Goal: Task Accomplishment & Management: Manage account settings

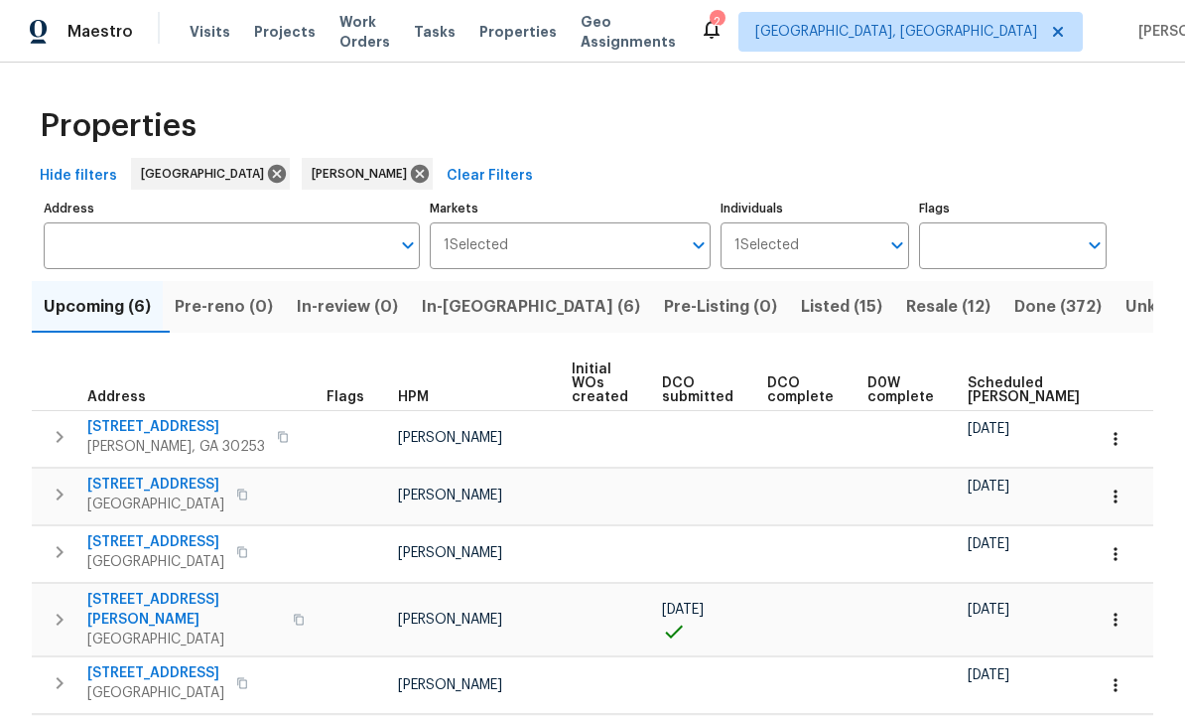
click at [501, 309] on span "In-reno (6)" at bounding box center [531, 307] width 218 height 28
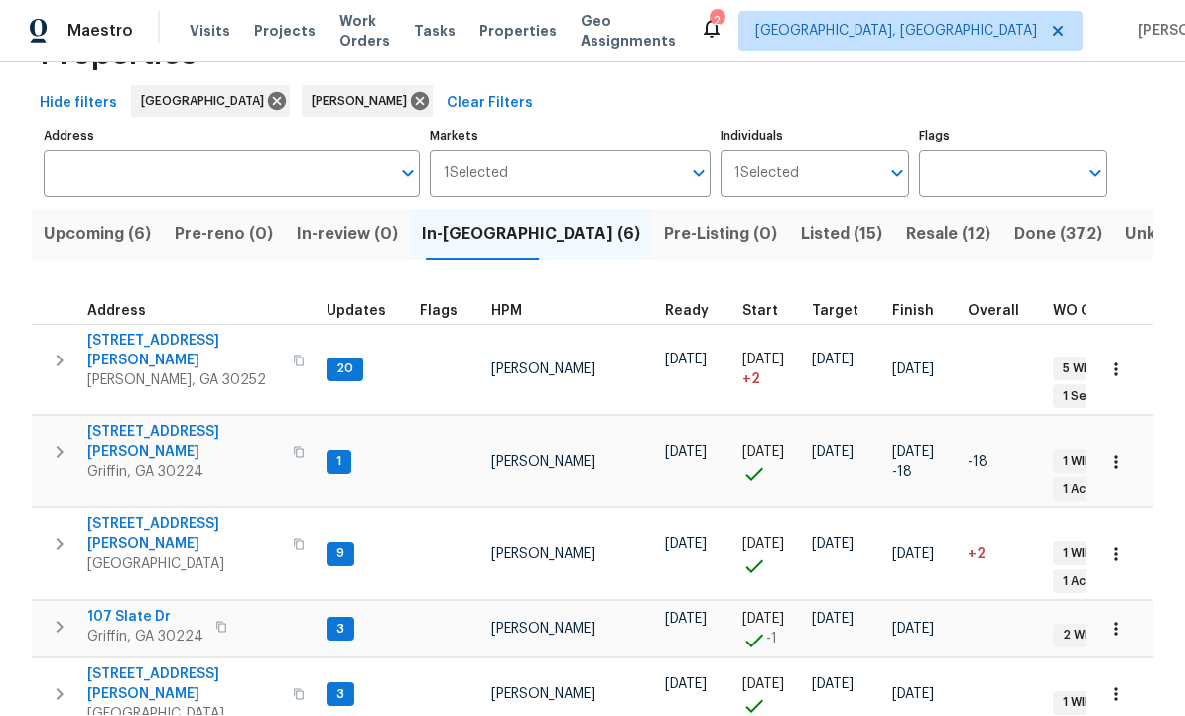
scroll to position [16, 0]
click at [140, 515] on span "[STREET_ADDRESS][PERSON_NAME]" at bounding box center [184, 535] width 194 height 40
click at [131, 608] on span "107 Slate Dr" at bounding box center [145, 618] width 116 height 20
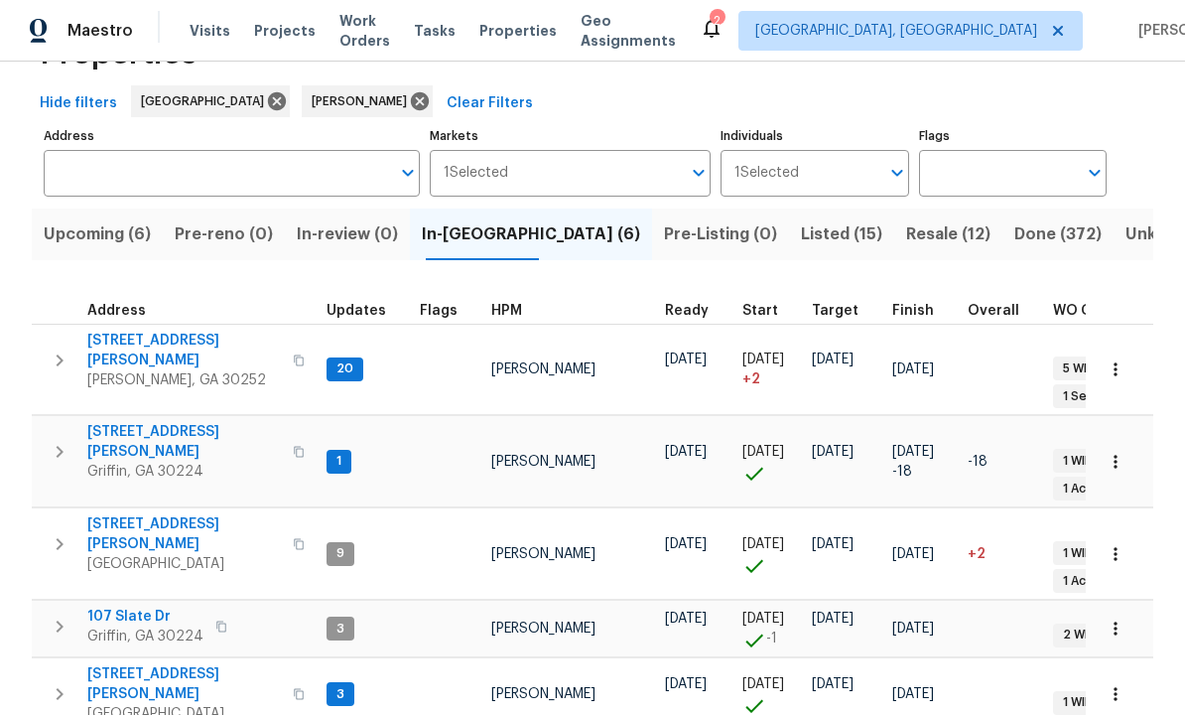
click at [142, 608] on span "107 Slate Dr" at bounding box center [145, 618] width 116 height 20
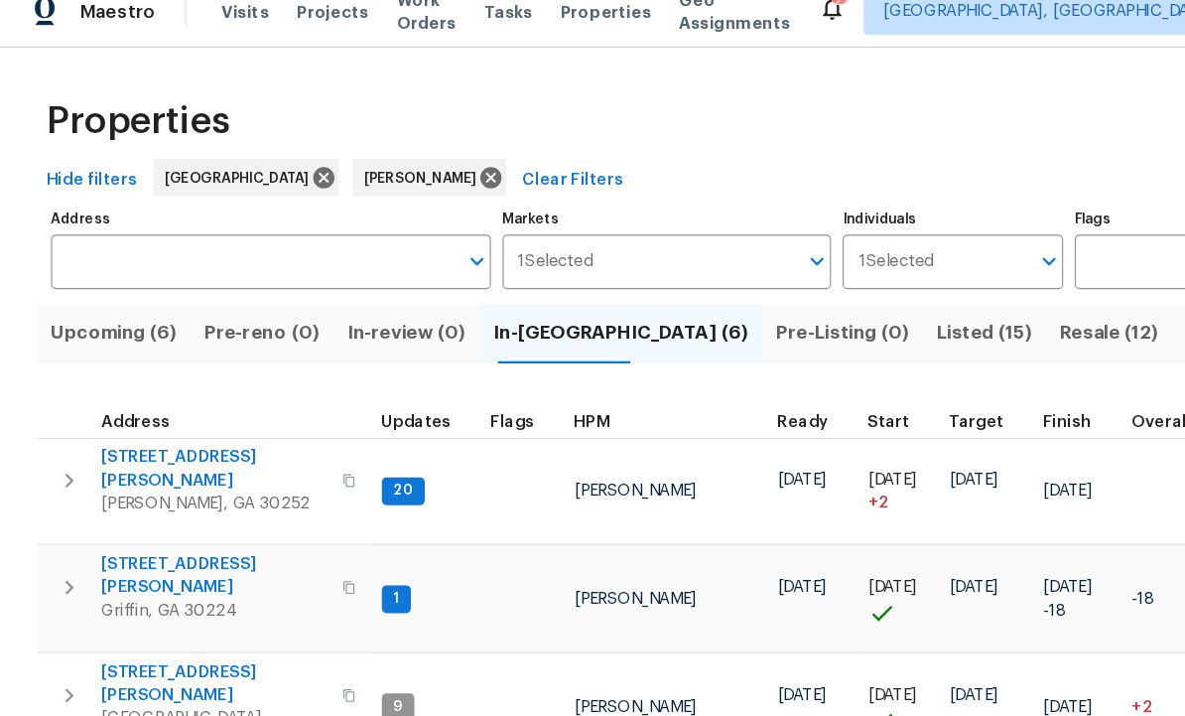
scroll to position [21, 0]
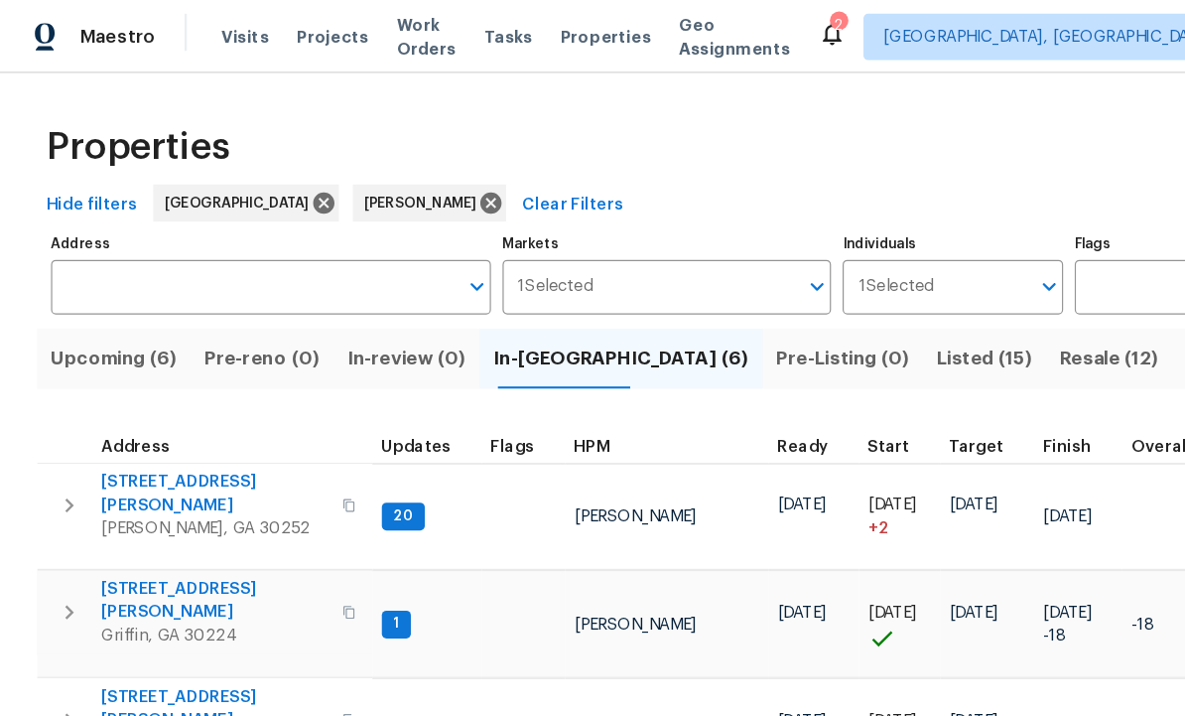
click at [801, 293] on span "Listed (15)" at bounding box center [841, 307] width 81 height 28
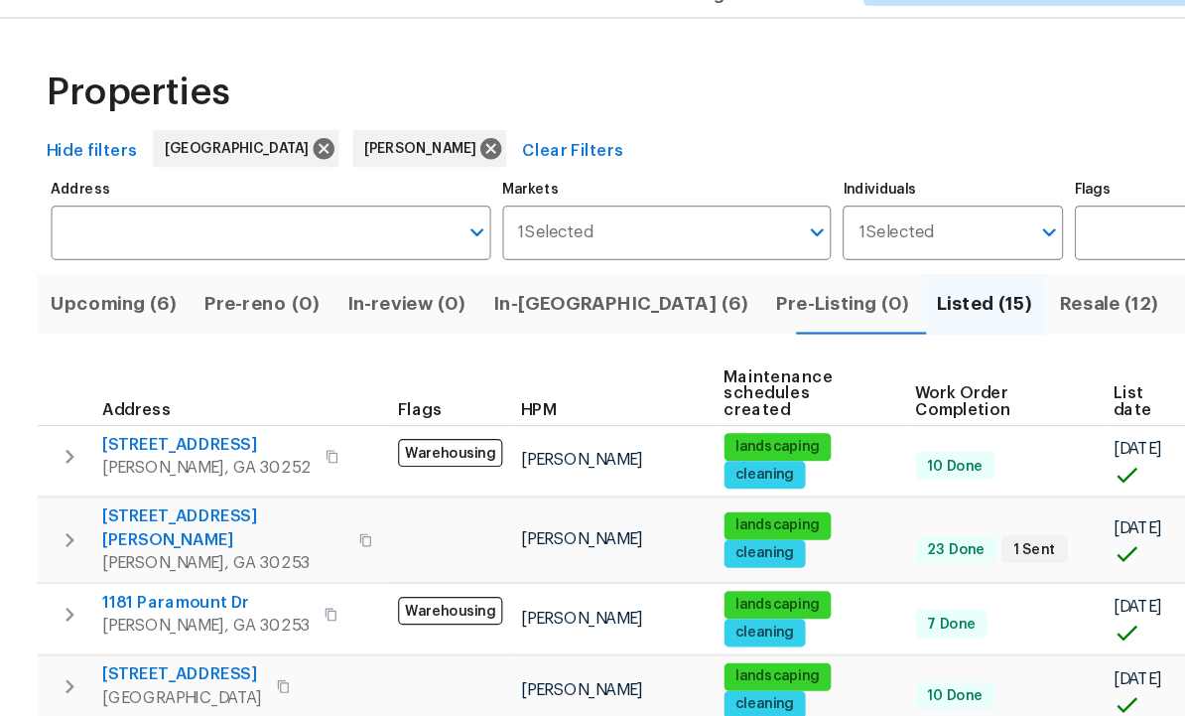
click at [906, 293] on span "Resale (12)" at bounding box center [948, 307] width 84 height 28
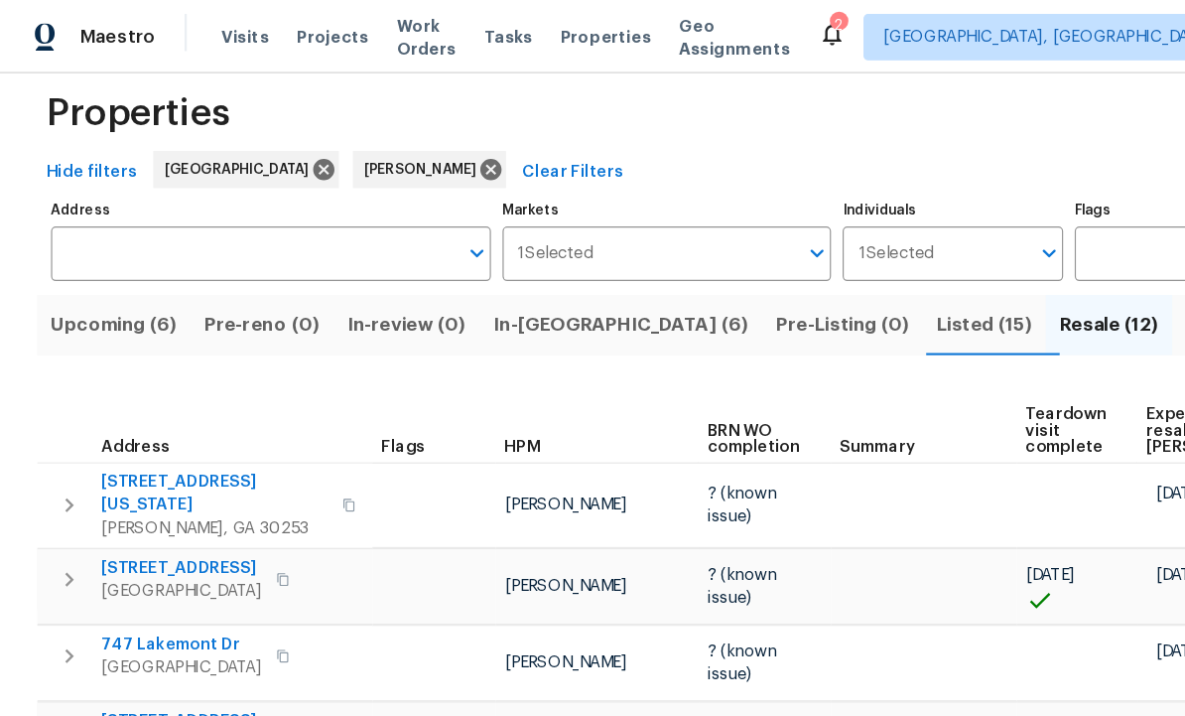
scroll to position [27, 0]
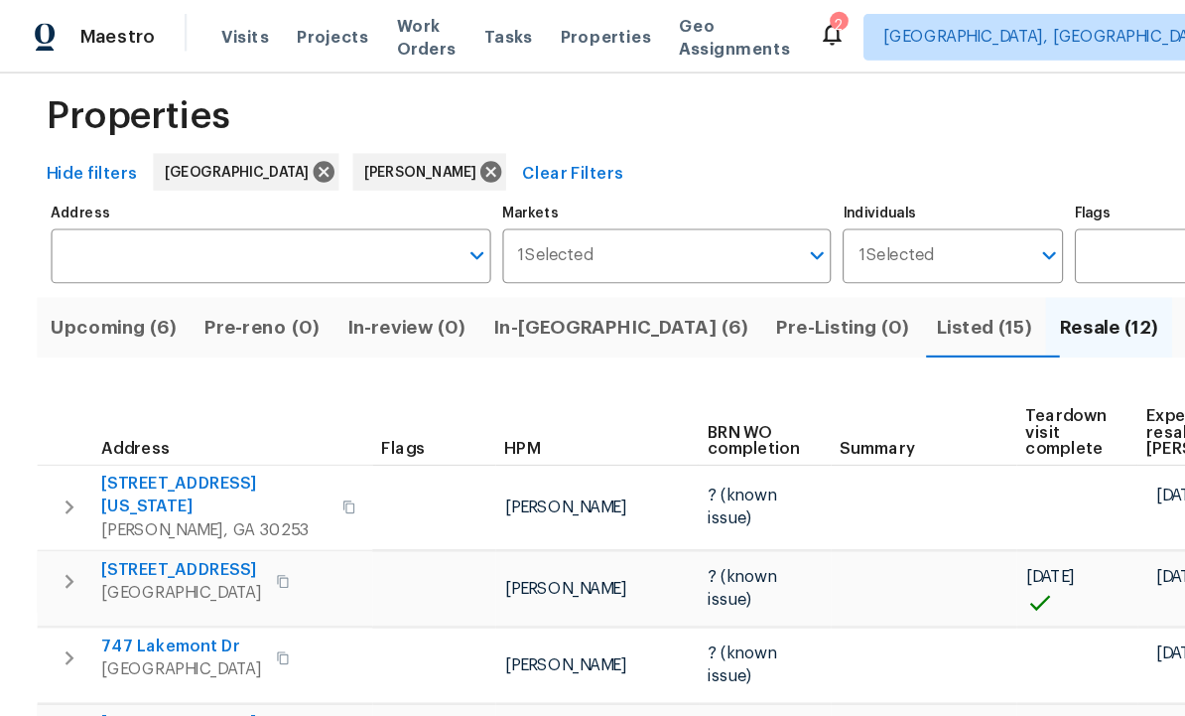
click at [801, 282] on span "Listed (15)" at bounding box center [841, 280] width 81 height 28
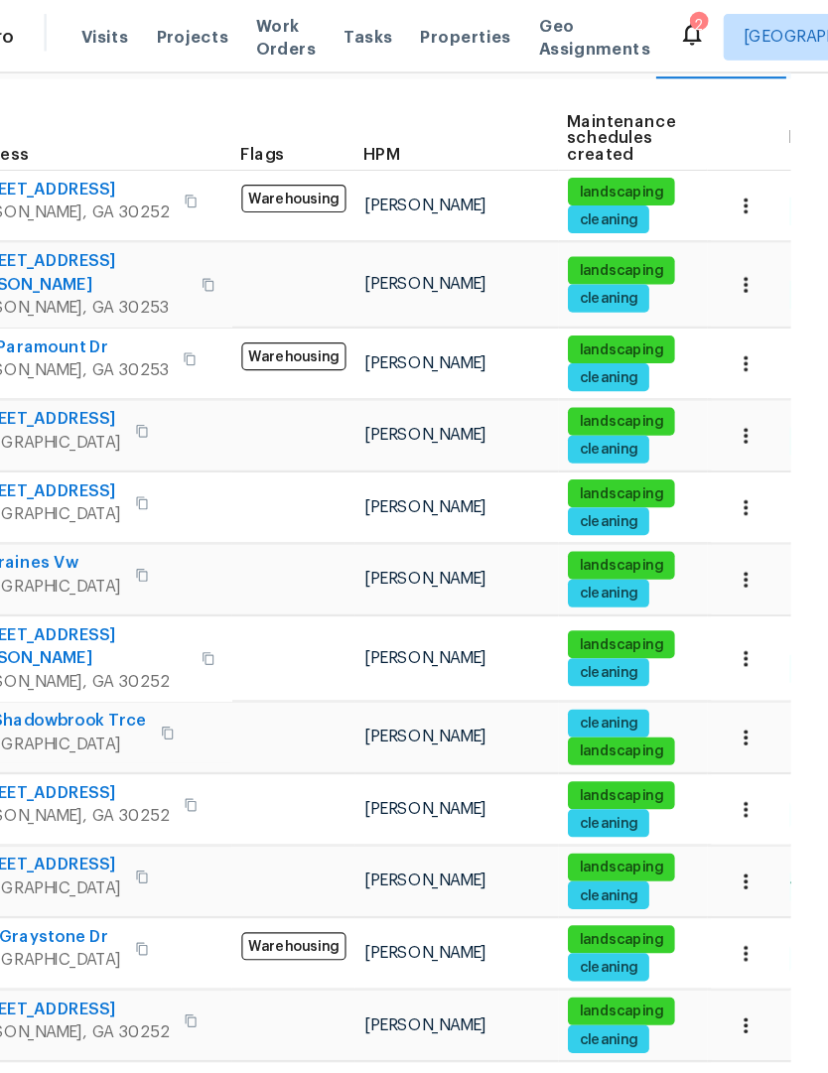
click at [581, 26] on span "Geo Assignments" at bounding box center [628, 32] width 95 height 40
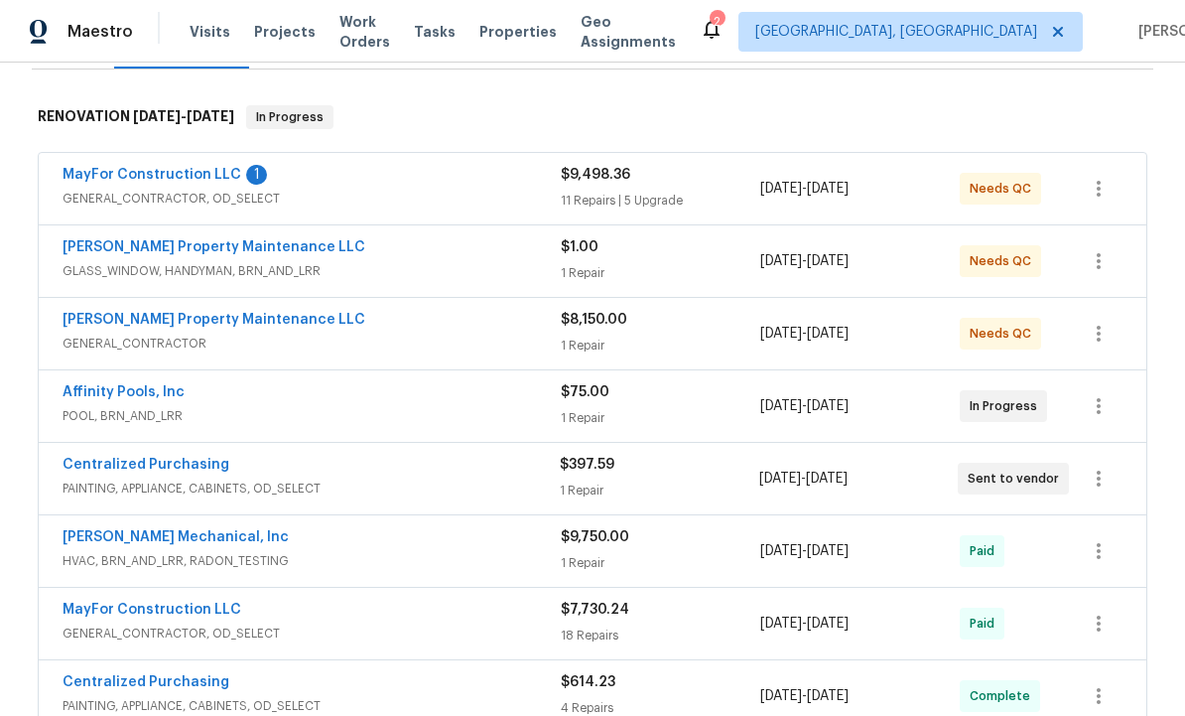
scroll to position [292, 0]
click at [152, 317] on link "Glen Property Maintenance LLC" at bounding box center [214, 319] width 303 height 14
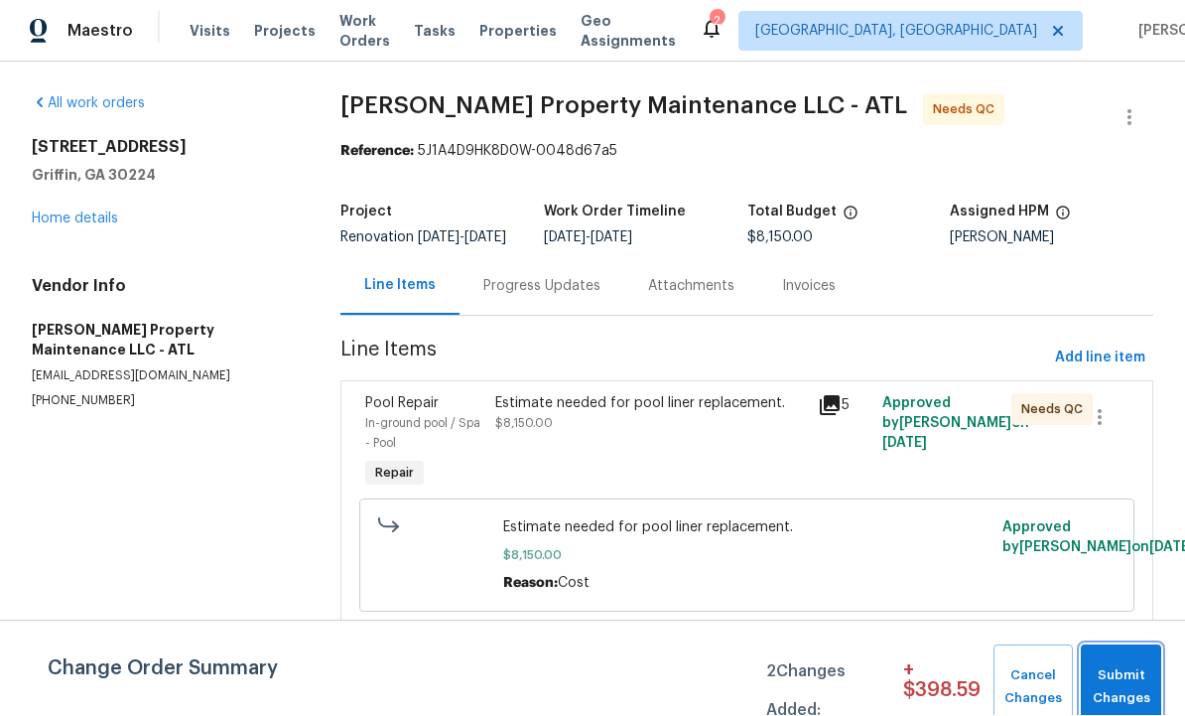
click at [1123, 681] on span "Submit Changes" at bounding box center [1121, 688] width 61 height 46
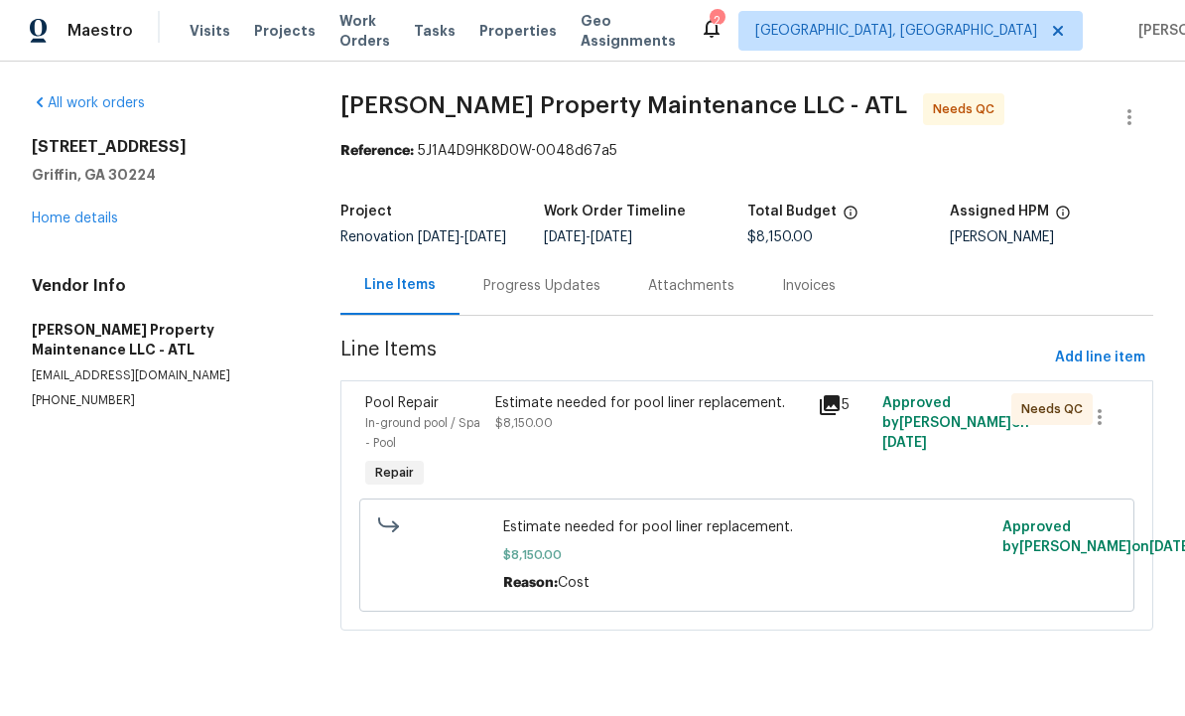
click at [730, 414] on div "Estimate needed for pool liner replacement." at bounding box center [650, 404] width 311 height 20
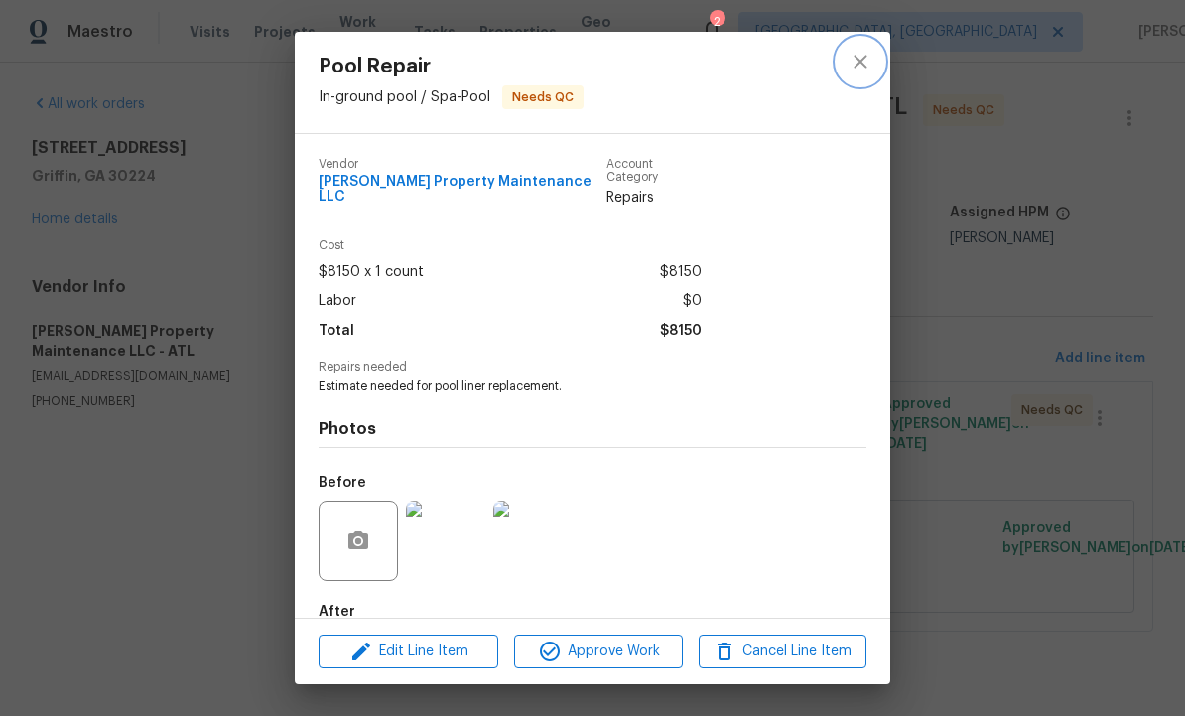
click at [865, 64] on icon "close" at bounding box center [861, 62] width 24 height 24
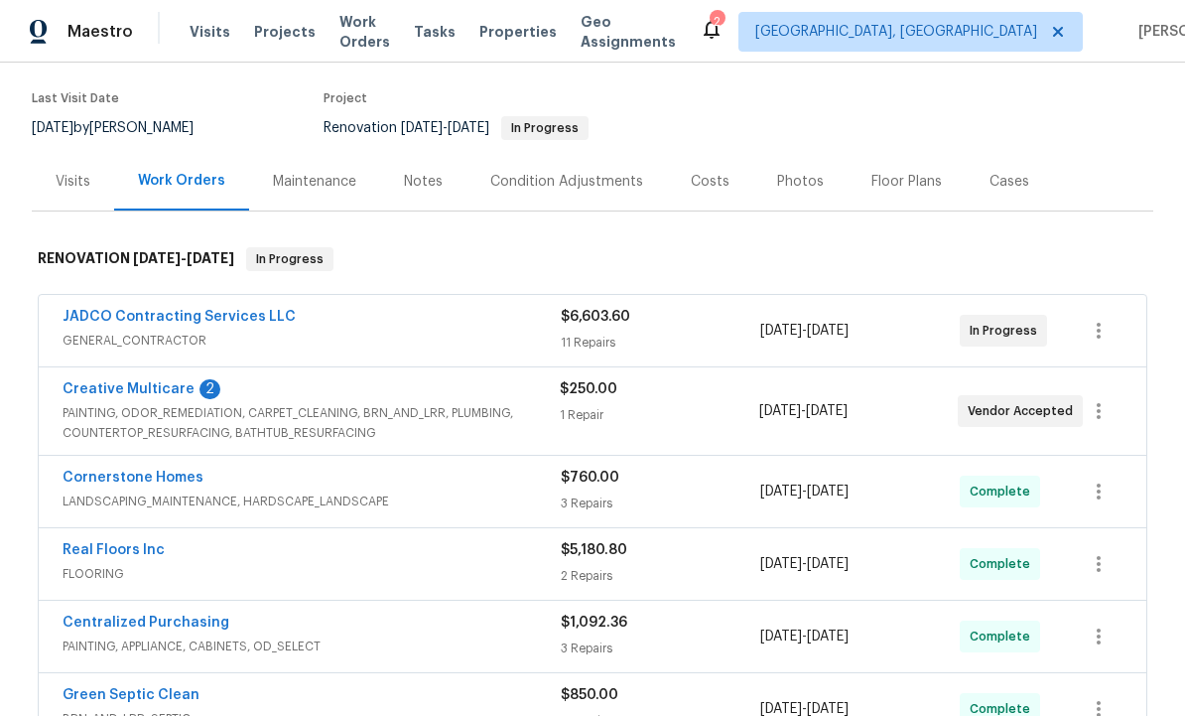
scroll to position [188, 0]
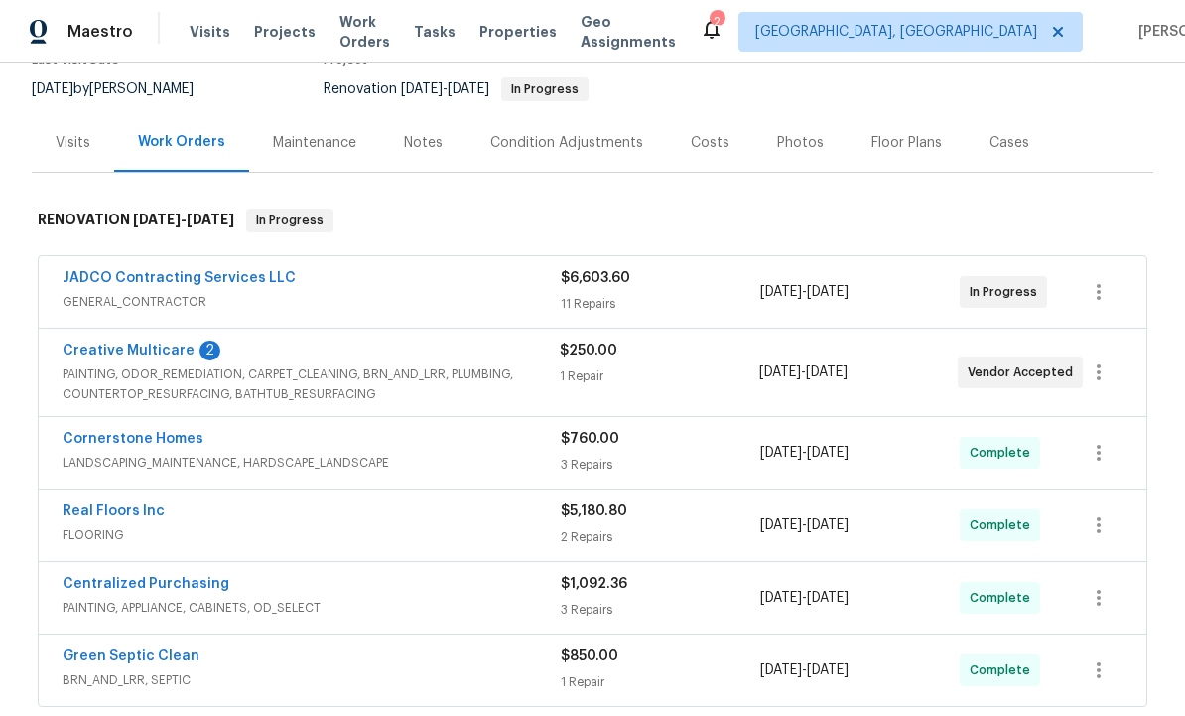
click at [148, 353] on link "Creative Multicare" at bounding box center [129, 350] width 132 height 14
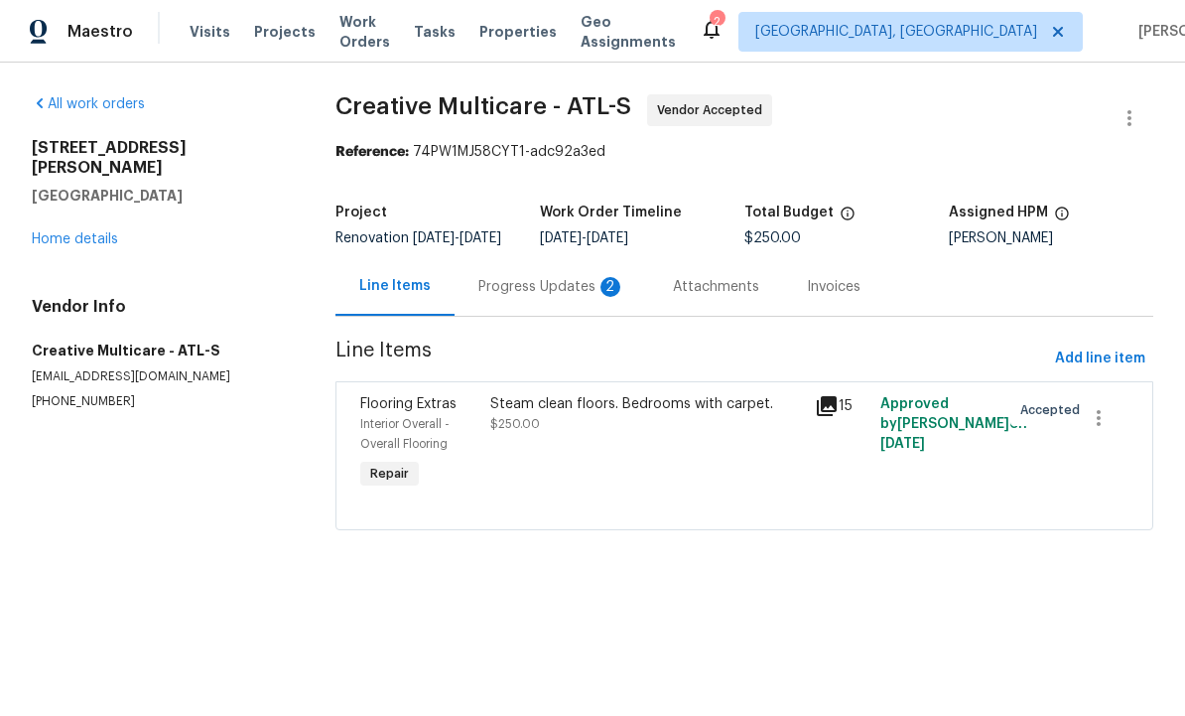
click at [566, 297] on div "Progress Updates 2" at bounding box center [552, 287] width 147 height 20
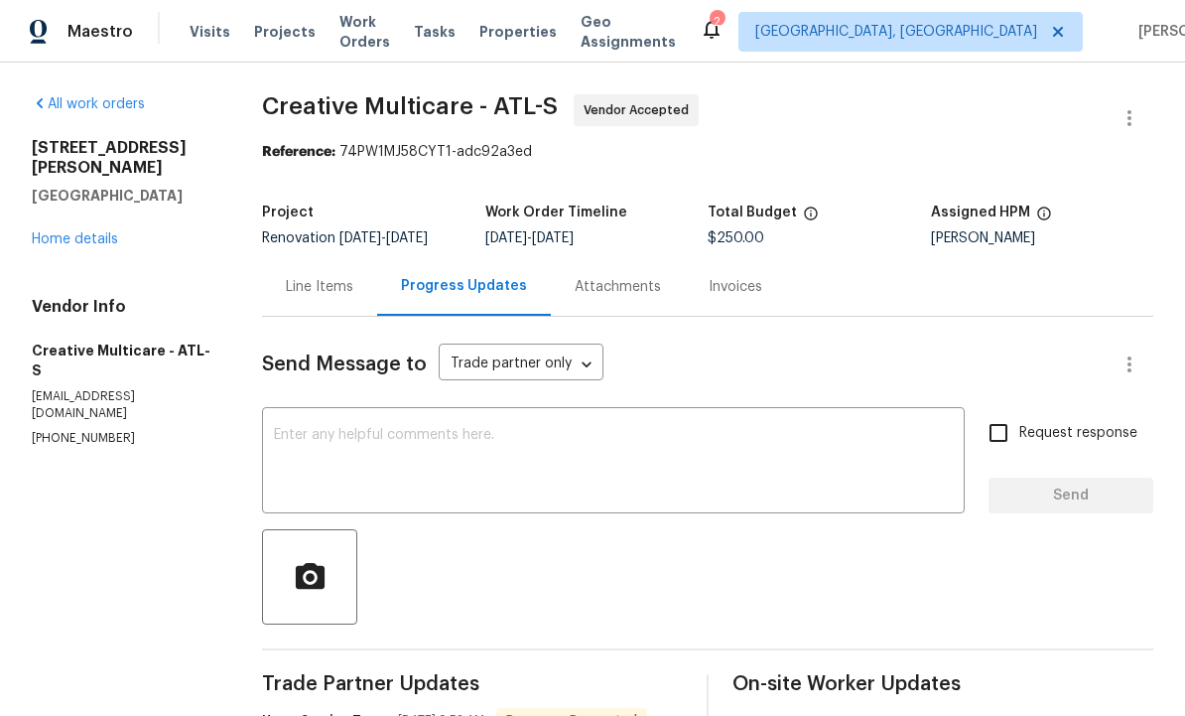
click at [356, 274] on div "Line Items" at bounding box center [319, 286] width 115 height 59
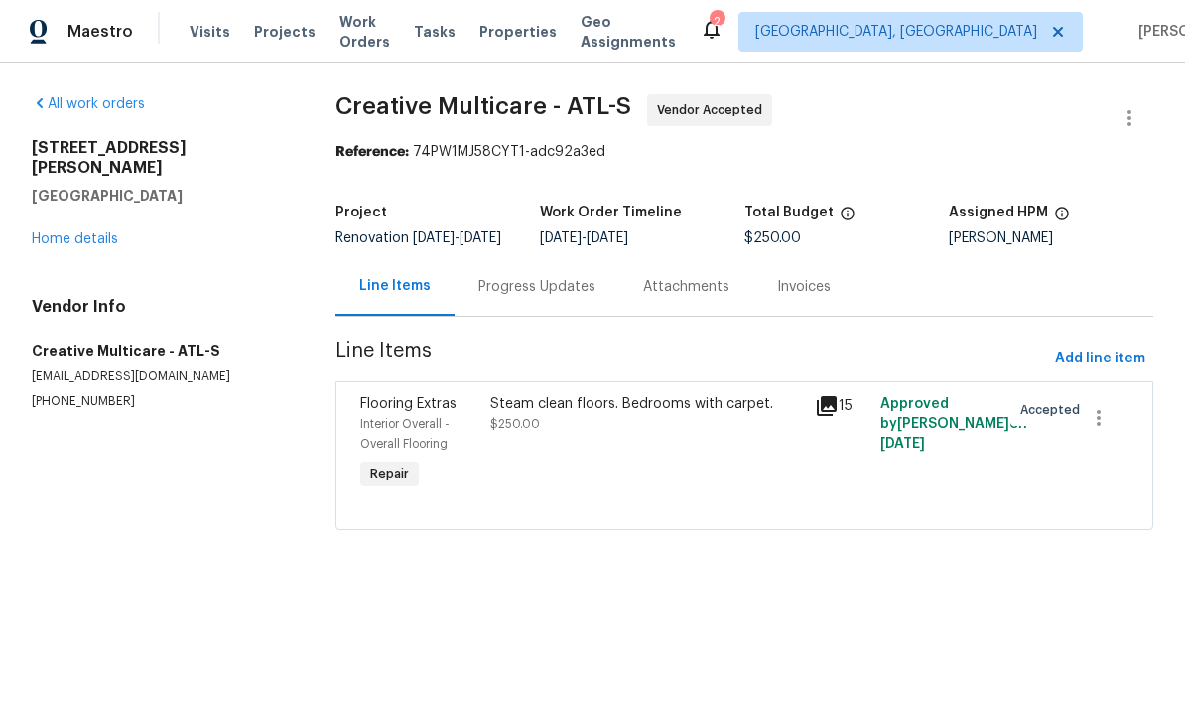
click at [608, 466] on div "Steam clean floors. Bedrooms with carpet. $250.00" at bounding box center [647, 443] width 326 height 111
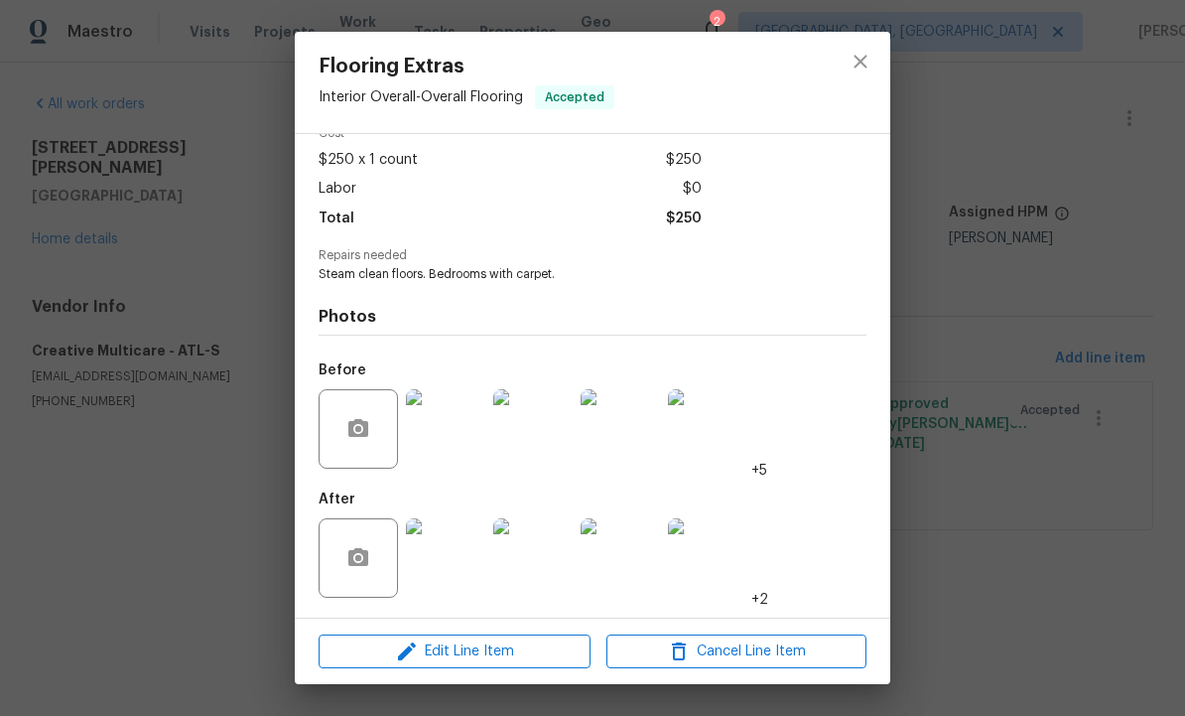
scroll to position [104, 0]
click at [859, 68] on icon "close" at bounding box center [861, 62] width 24 height 24
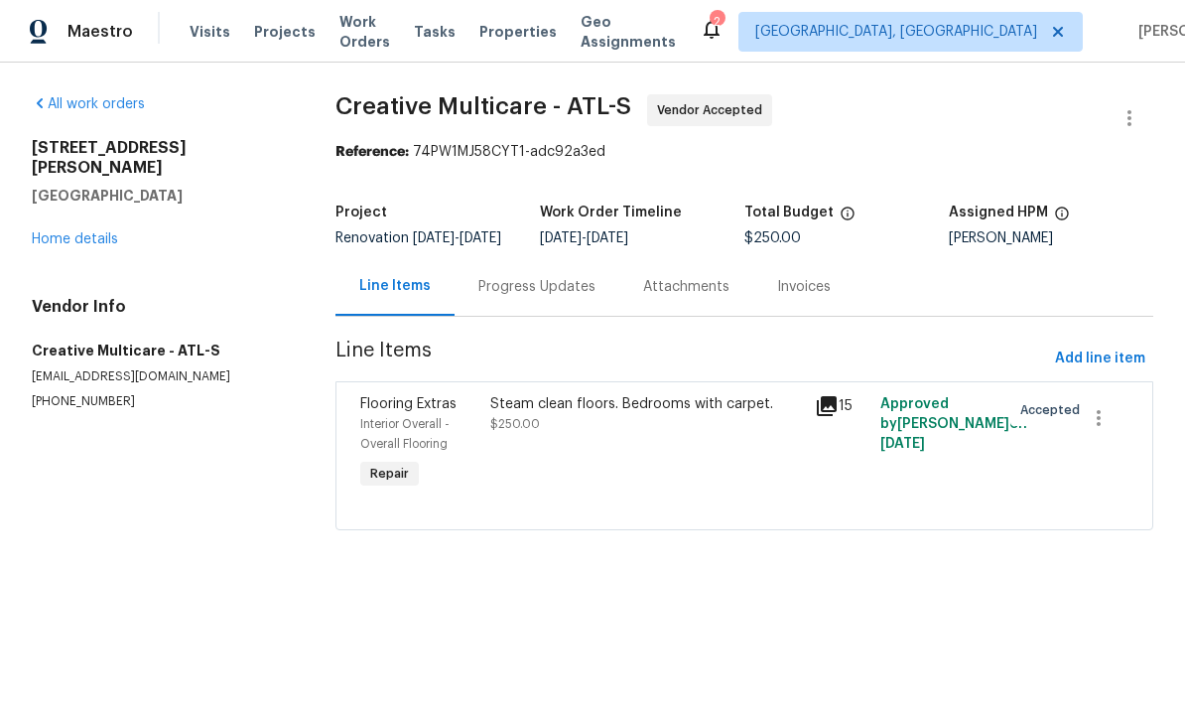
click at [552, 296] on div "Progress Updates" at bounding box center [537, 287] width 117 height 20
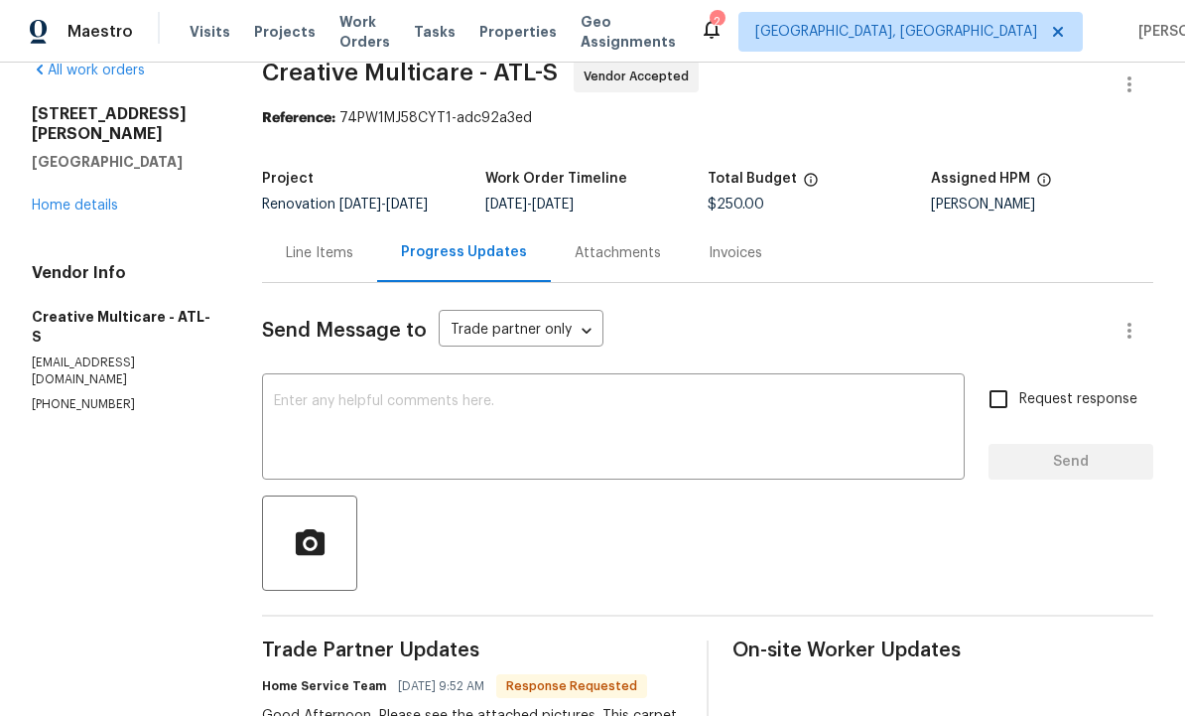
scroll to position [33, 0]
click at [448, 401] on textarea at bounding box center [613, 429] width 679 height 69
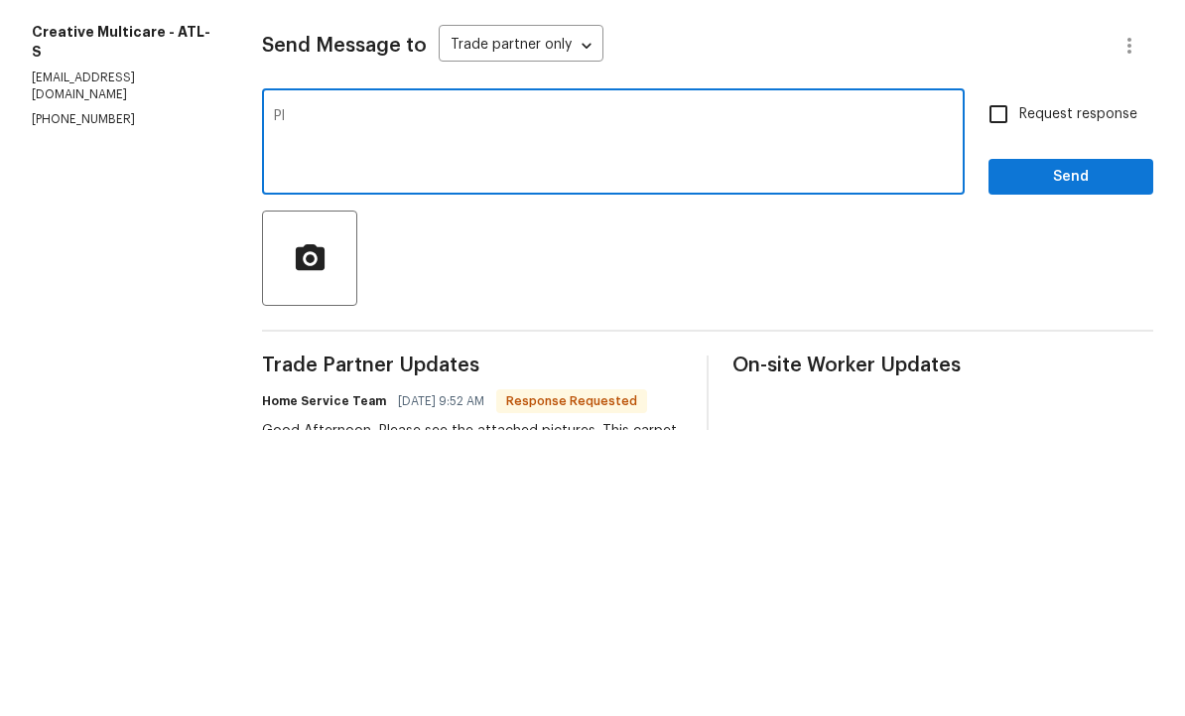
type textarea "P"
type textarea "Please mark this complete."
click at [1005, 379] on input "Request response" at bounding box center [999, 400] width 42 height 42
checkbox input "true"
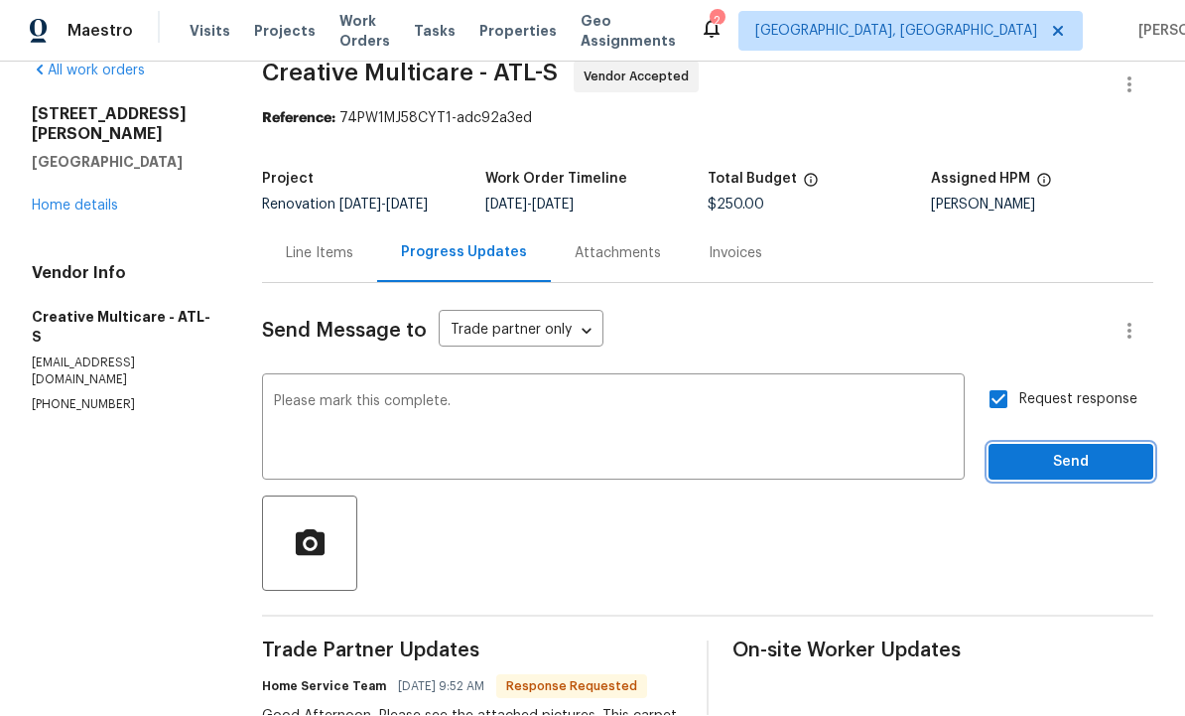
click at [1082, 451] on span "Send" at bounding box center [1071, 463] width 133 height 25
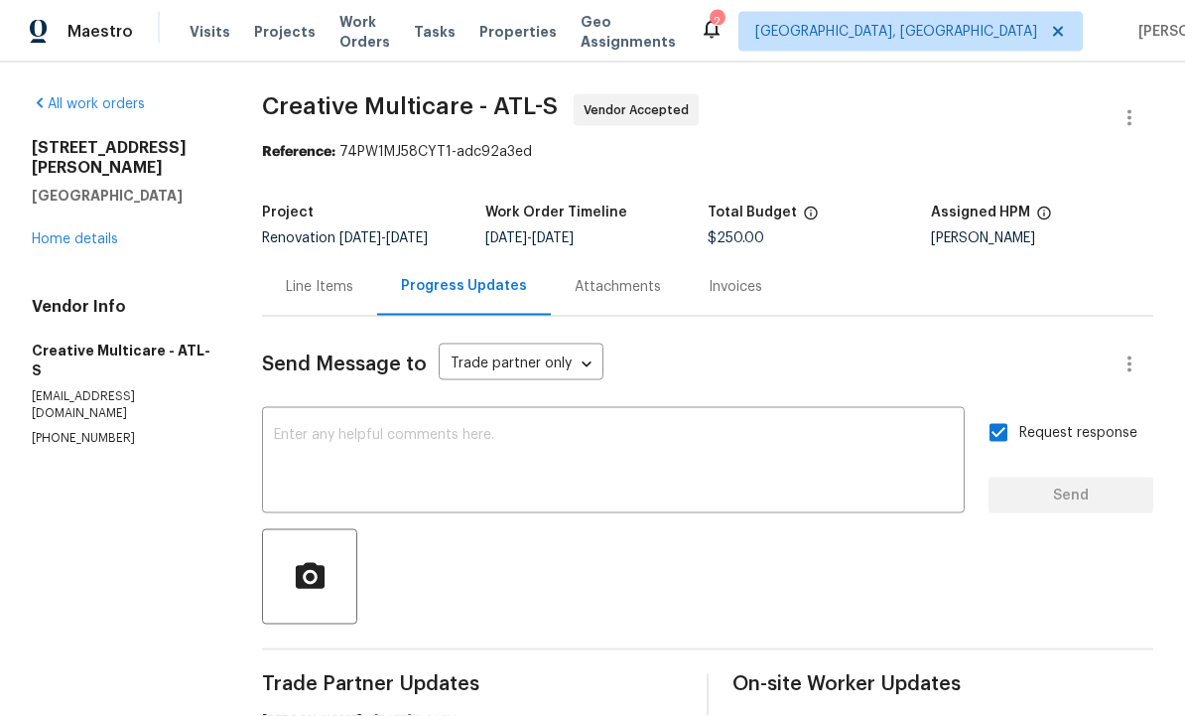
scroll to position [0, 0]
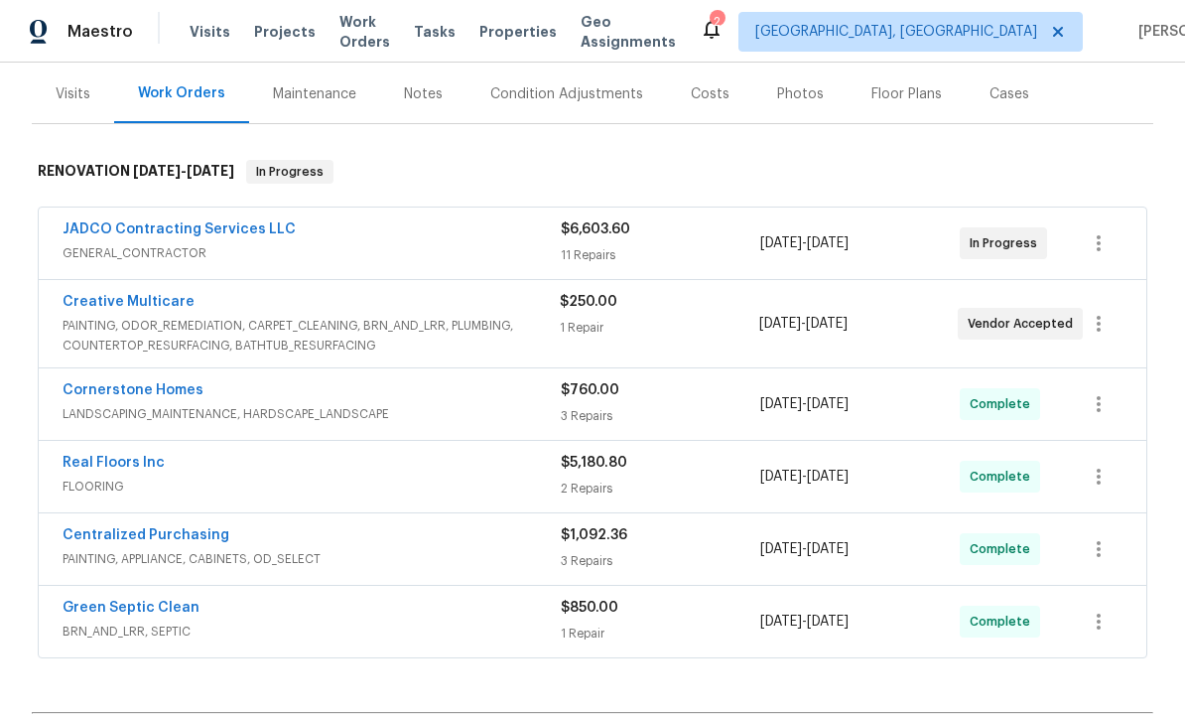
scroll to position [234, 0]
click at [126, 229] on link "JADCO Contracting Services LLC" at bounding box center [179, 231] width 233 height 14
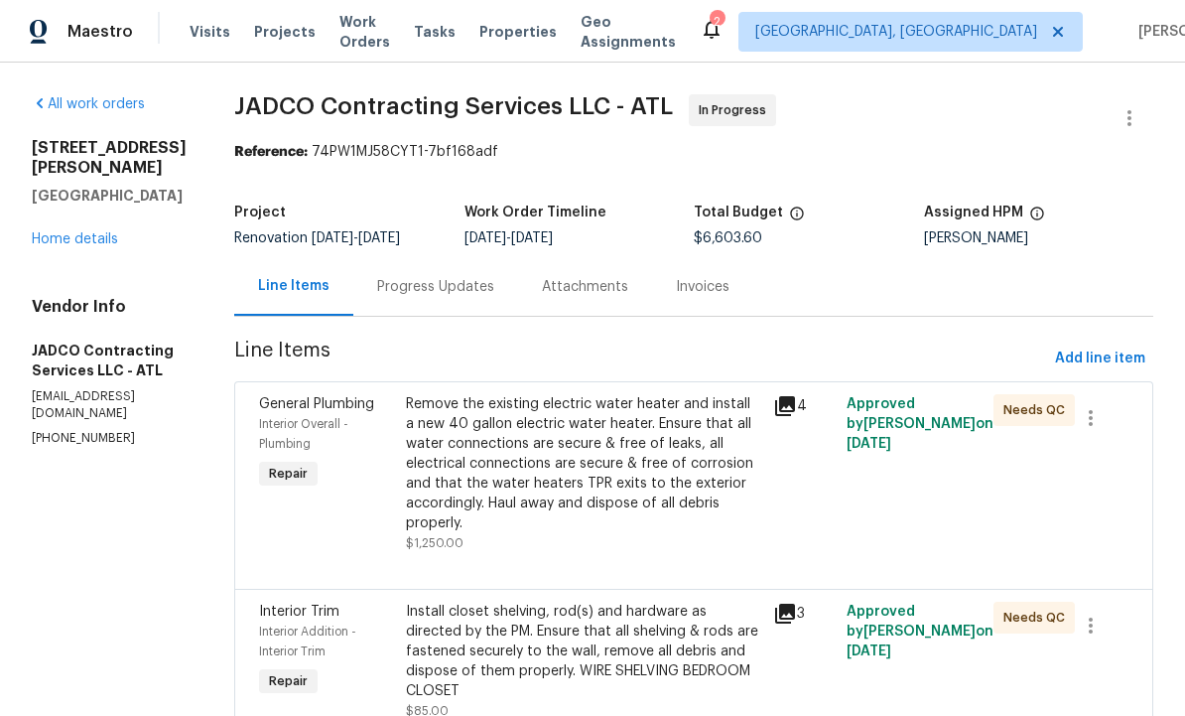
click at [486, 293] on div "Progress Updates" at bounding box center [435, 287] width 117 height 20
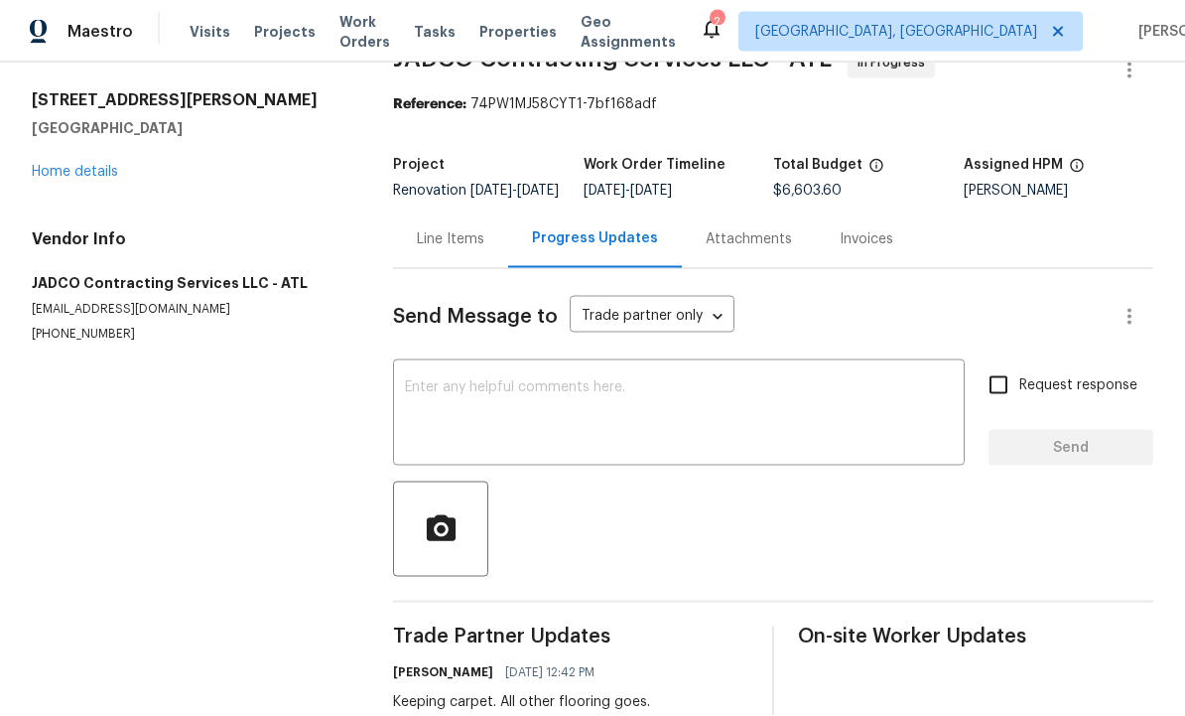
scroll to position [67, 0]
click at [545, 380] on textarea at bounding box center [679, 414] width 548 height 69
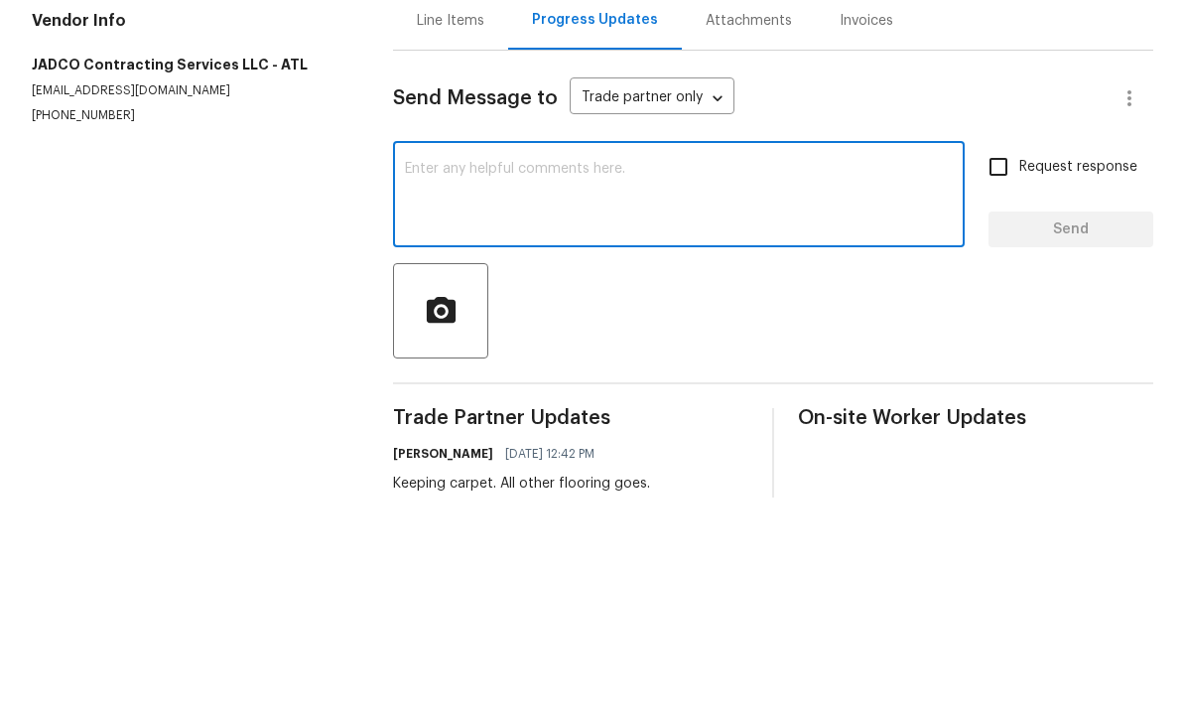
type textarea "I"
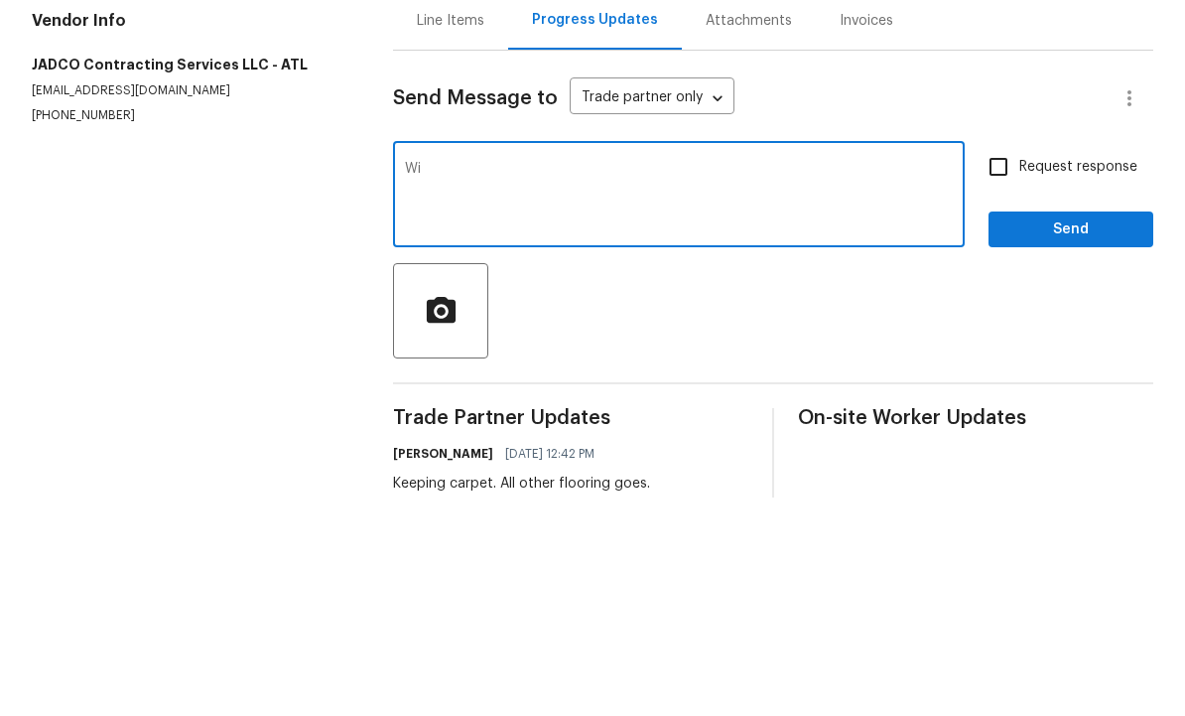
type textarea "W"
type textarea "Is this one done?"
click at [1004, 364] on input "Request response" at bounding box center [999, 385] width 42 height 42
checkbox input "true"
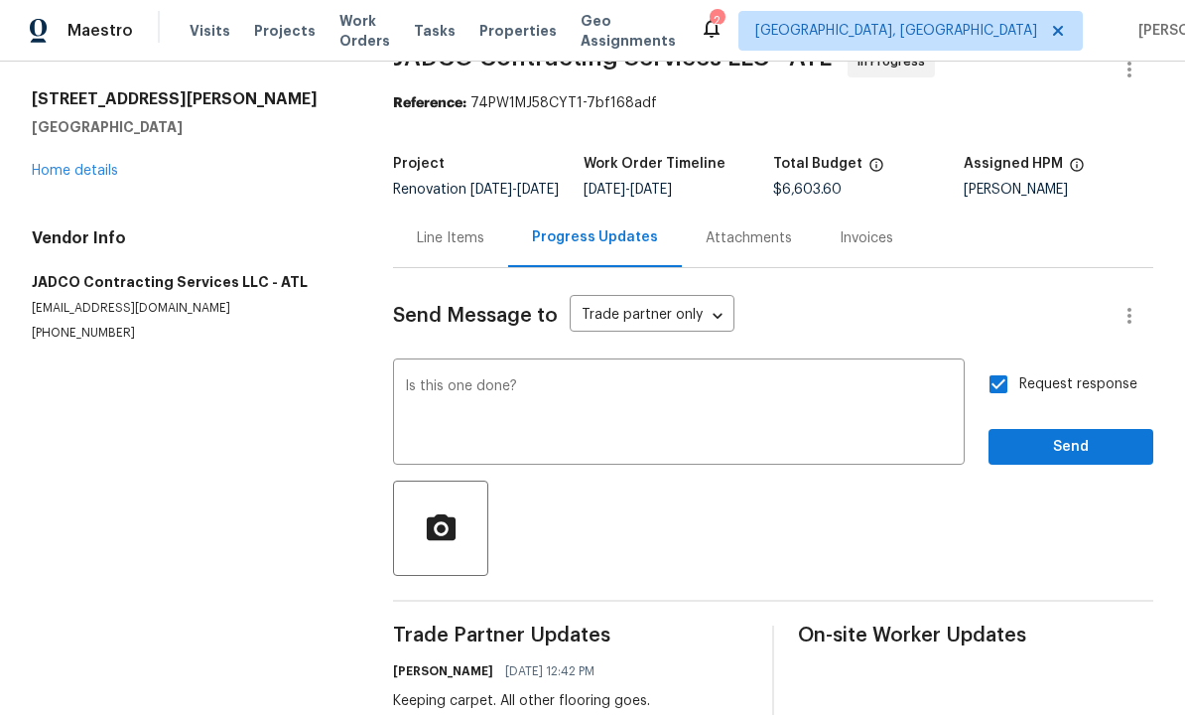
click at [641, 380] on textarea "Is this one done?" at bounding box center [679, 414] width 548 height 69
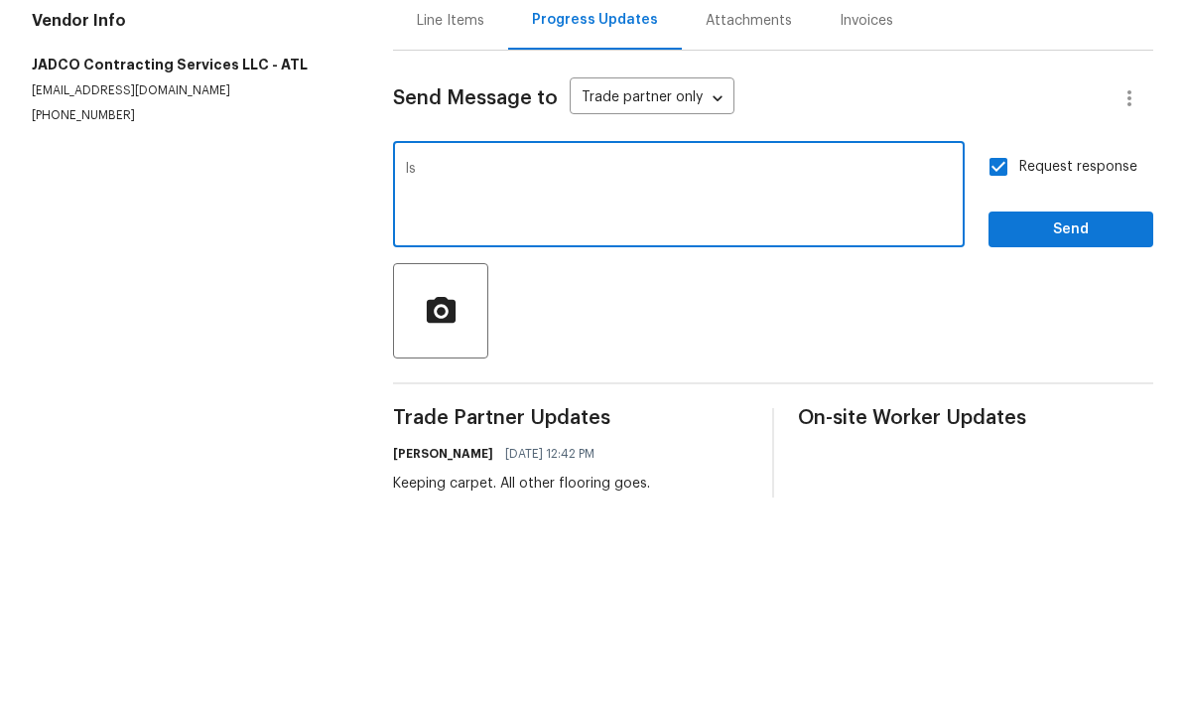
type textarea "I"
type textarea "Will this one be finished tomorrow?"
click at [1054, 436] on span "Send" at bounding box center [1071, 448] width 133 height 25
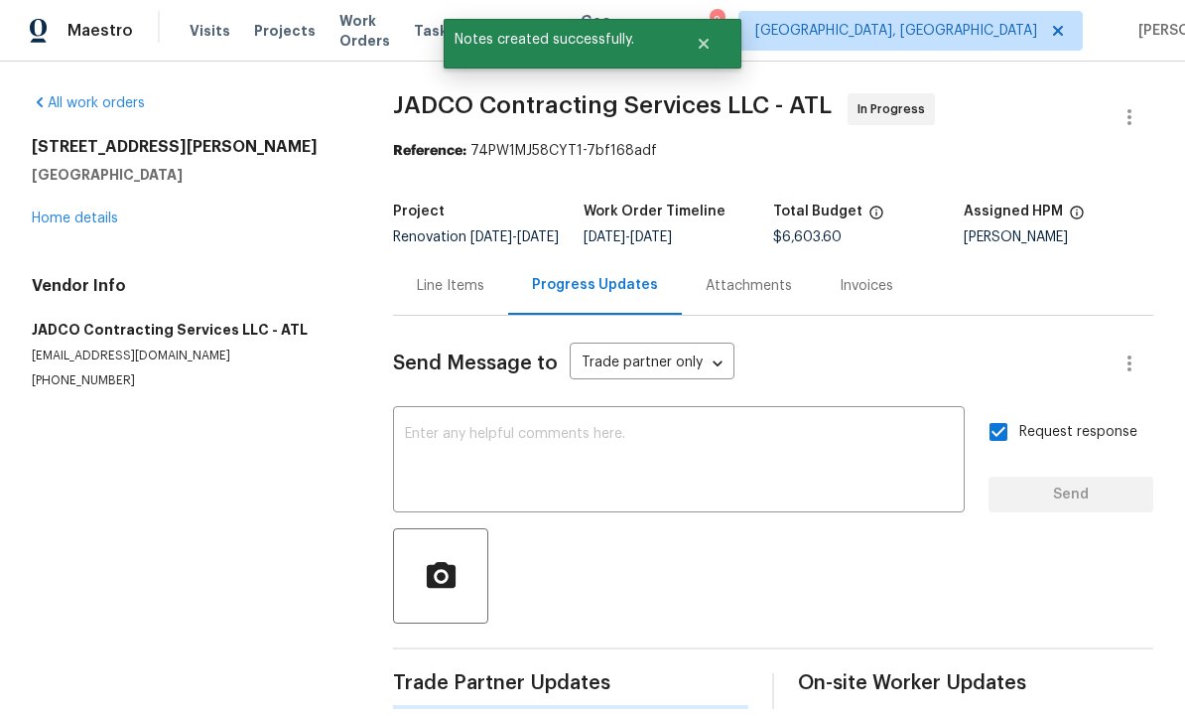
scroll to position [42, 0]
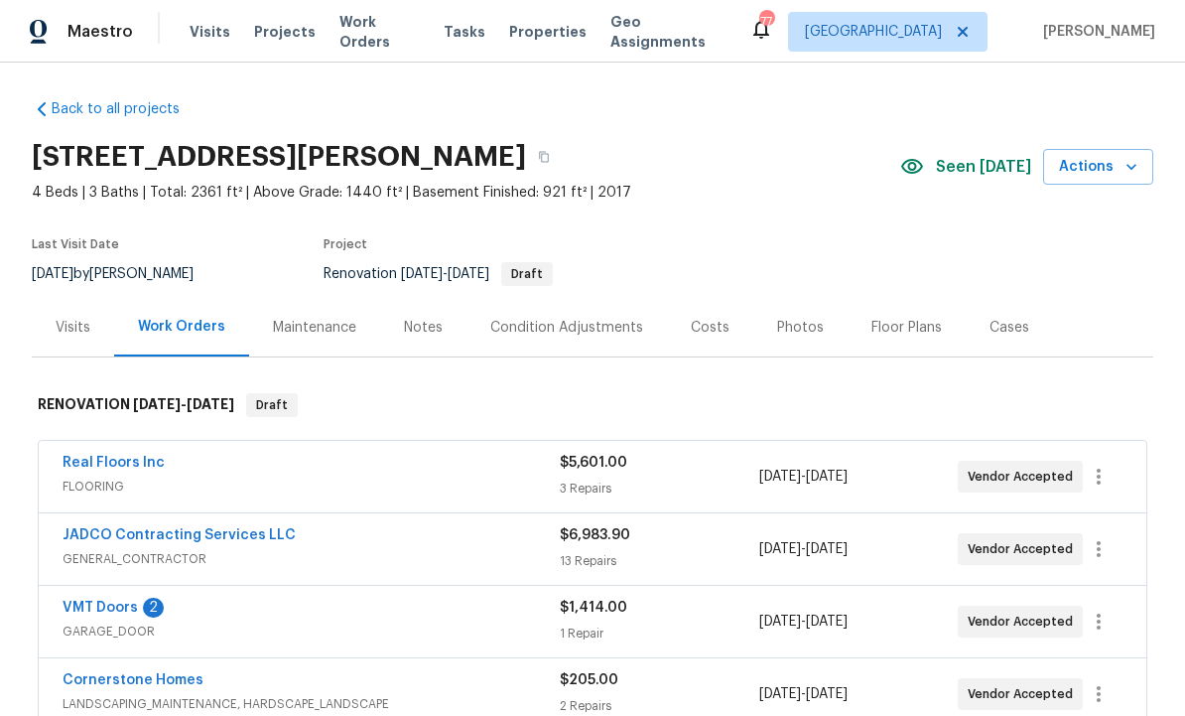
scroll to position [3, 0]
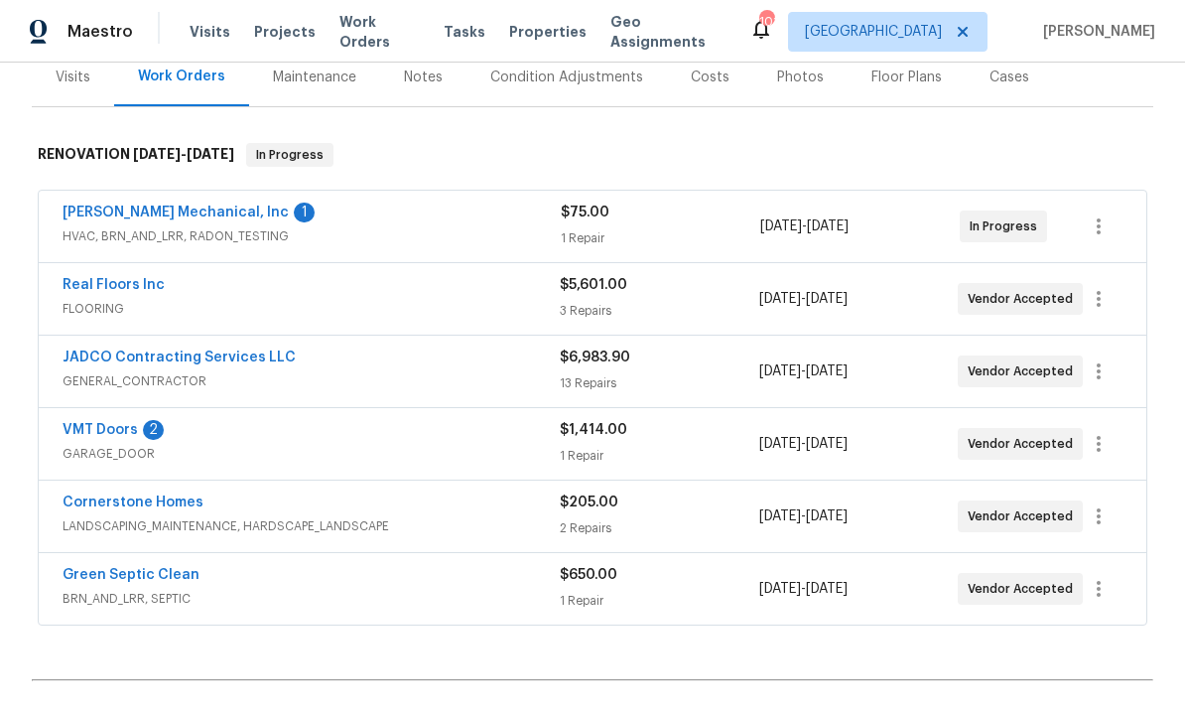
scroll to position [254, 0]
click at [188, 212] on link "[PERSON_NAME] Mechanical, Inc" at bounding box center [176, 212] width 226 height 14
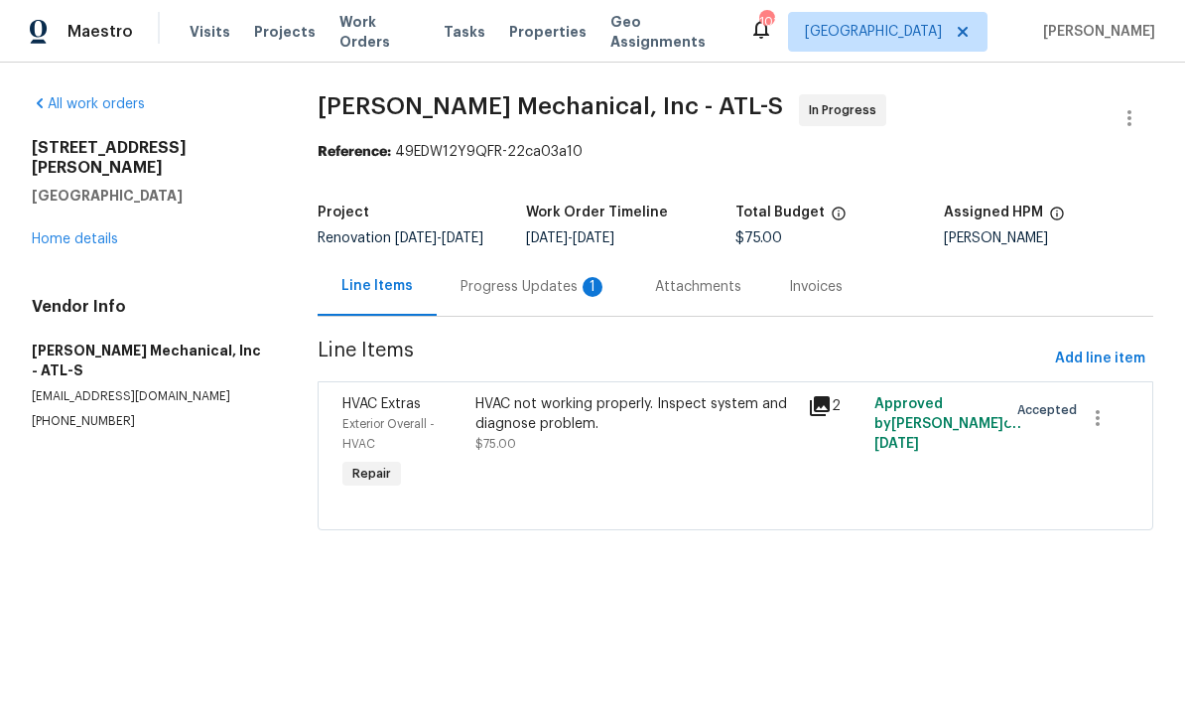
click at [550, 313] on div "Progress Updates 1" at bounding box center [534, 286] width 195 height 59
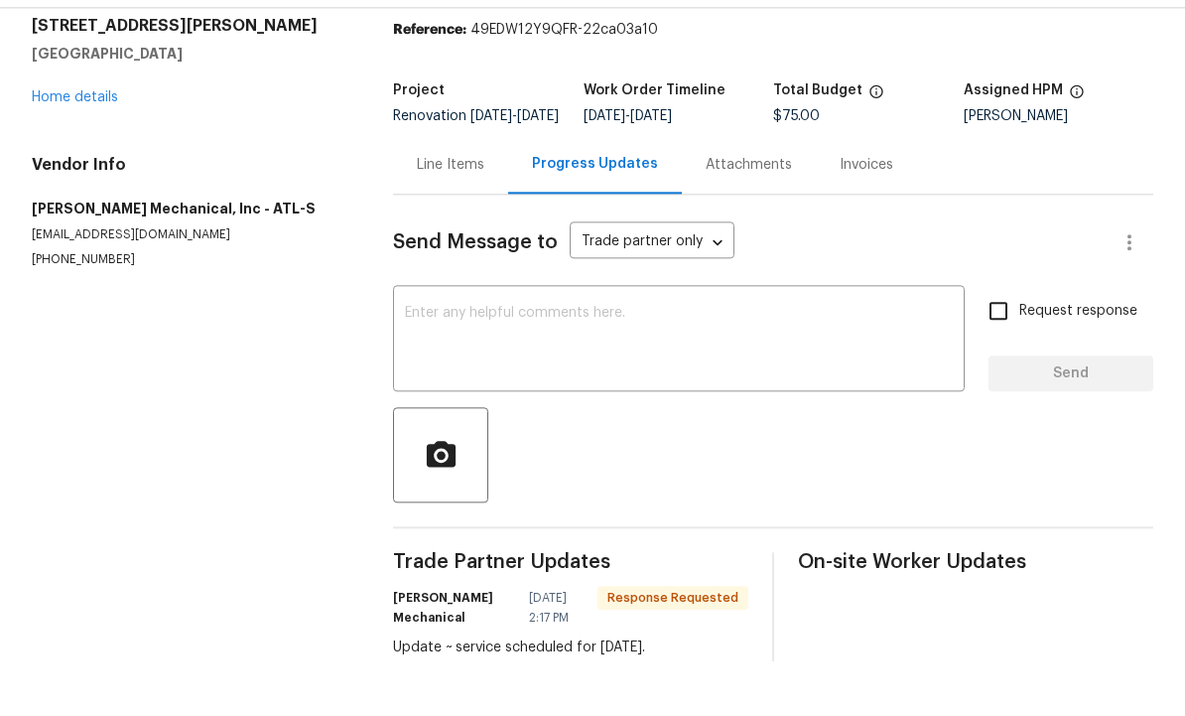
click at [620, 430] on textarea at bounding box center [679, 394] width 548 height 69
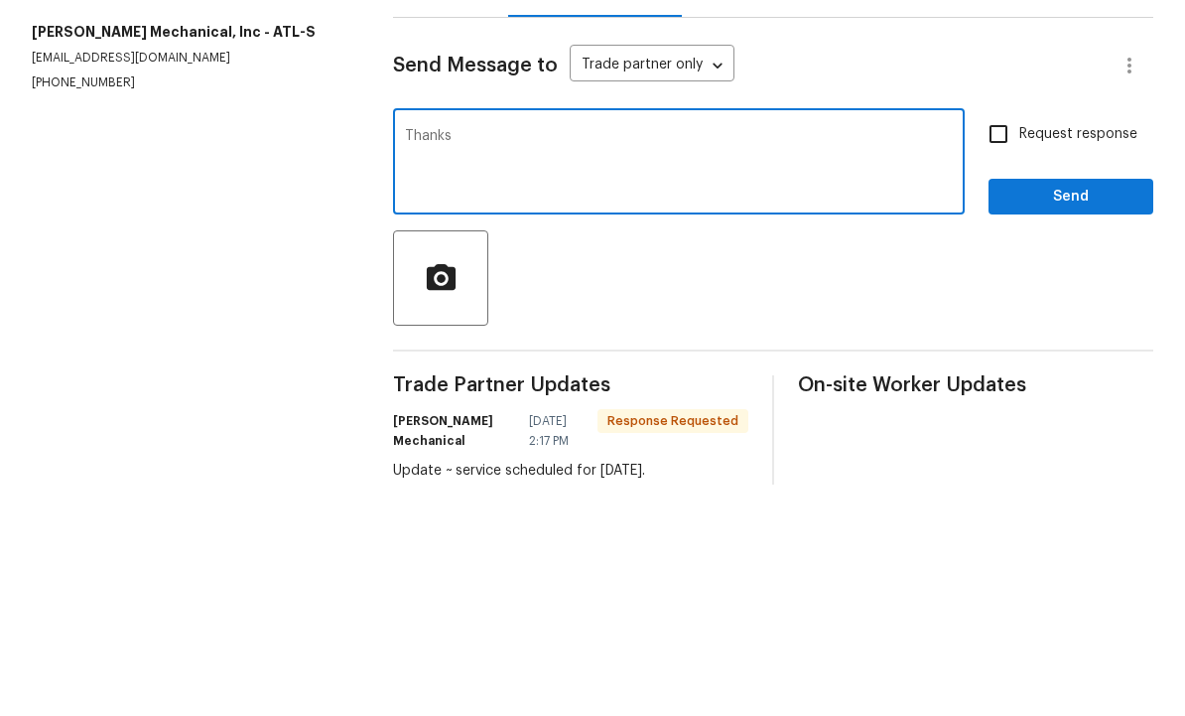
type textarea "Thanks"
click at [1070, 410] on button "Send" at bounding box center [1071, 428] width 165 height 37
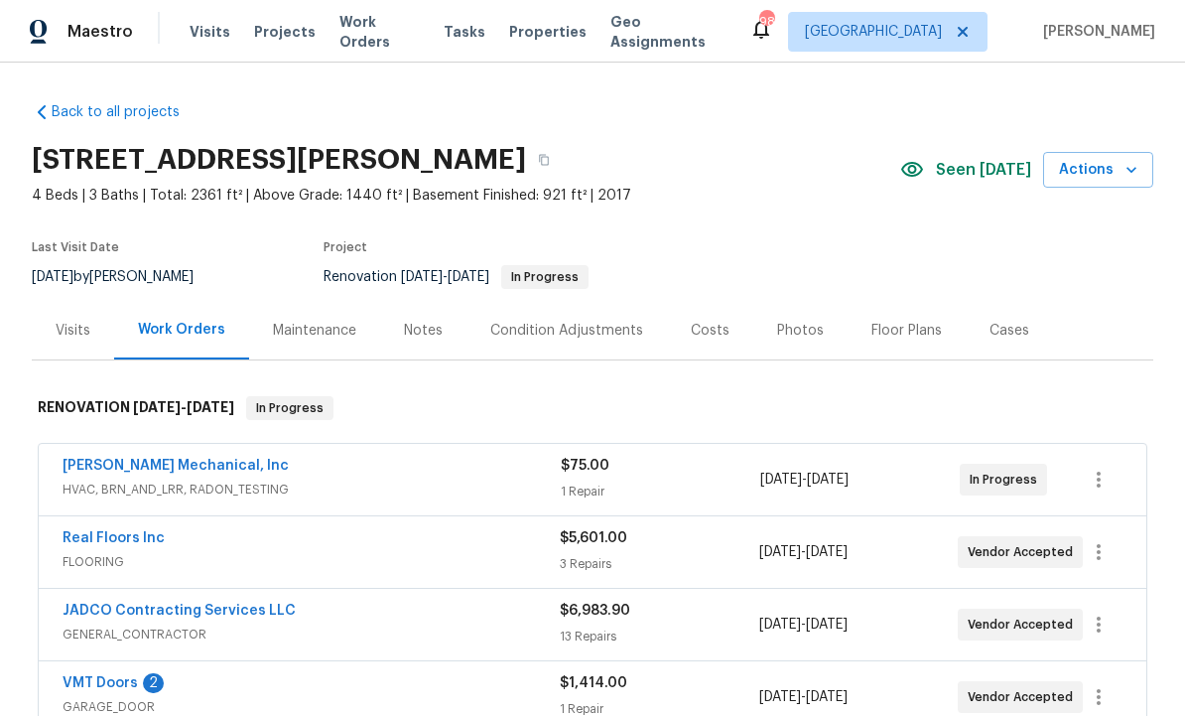
click at [425, 328] on div "Notes" at bounding box center [423, 331] width 39 height 20
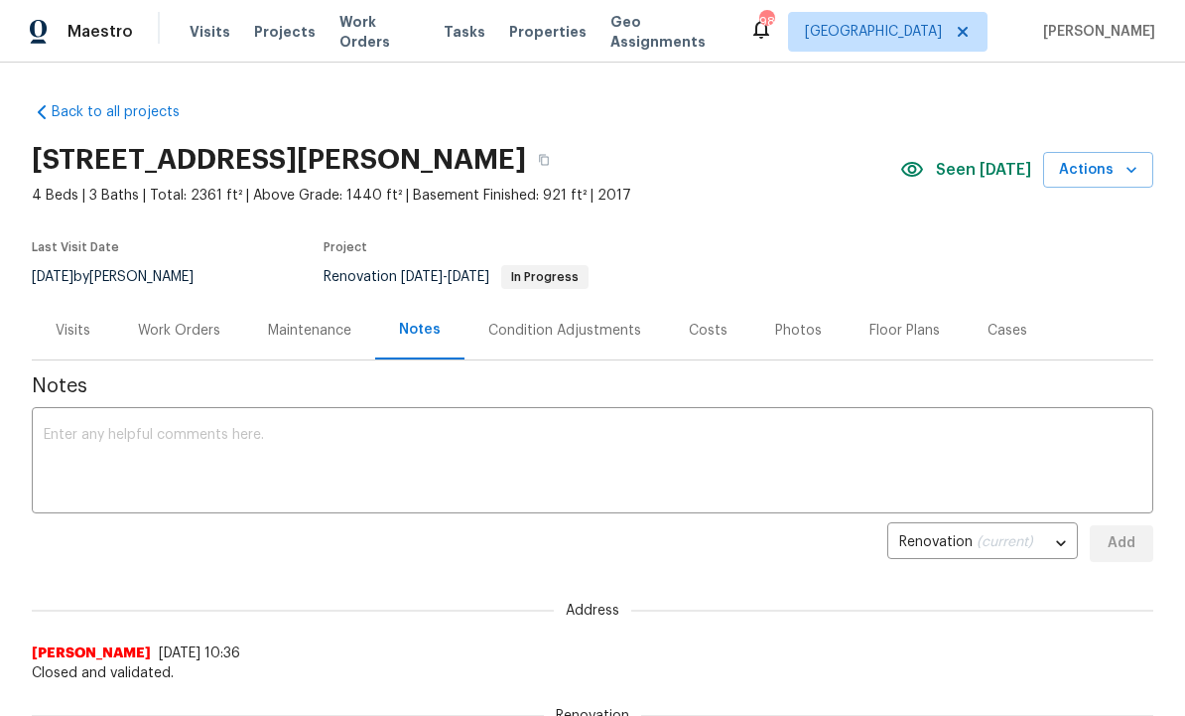
click at [310, 452] on textarea at bounding box center [593, 462] width 1098 height 69
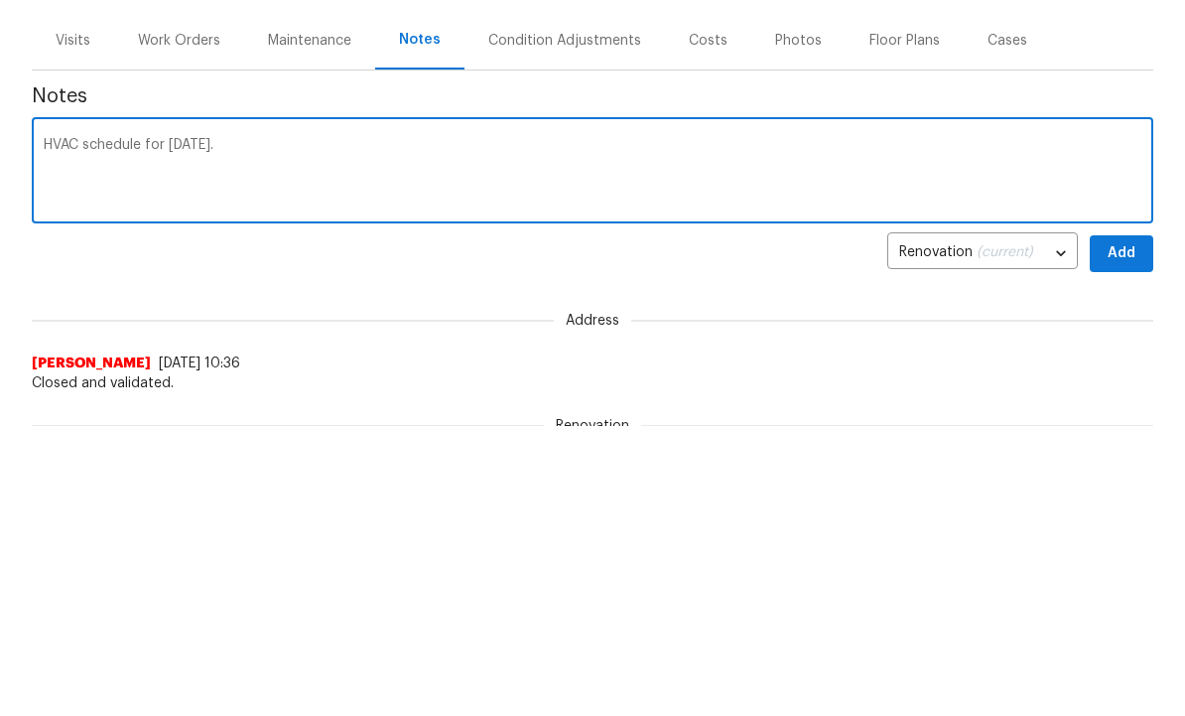
type textarea "HVAC schedule for [DATE]."
click at [1129, 531] on span "Add" at bounding box center [1122, 543] width 32 height 25
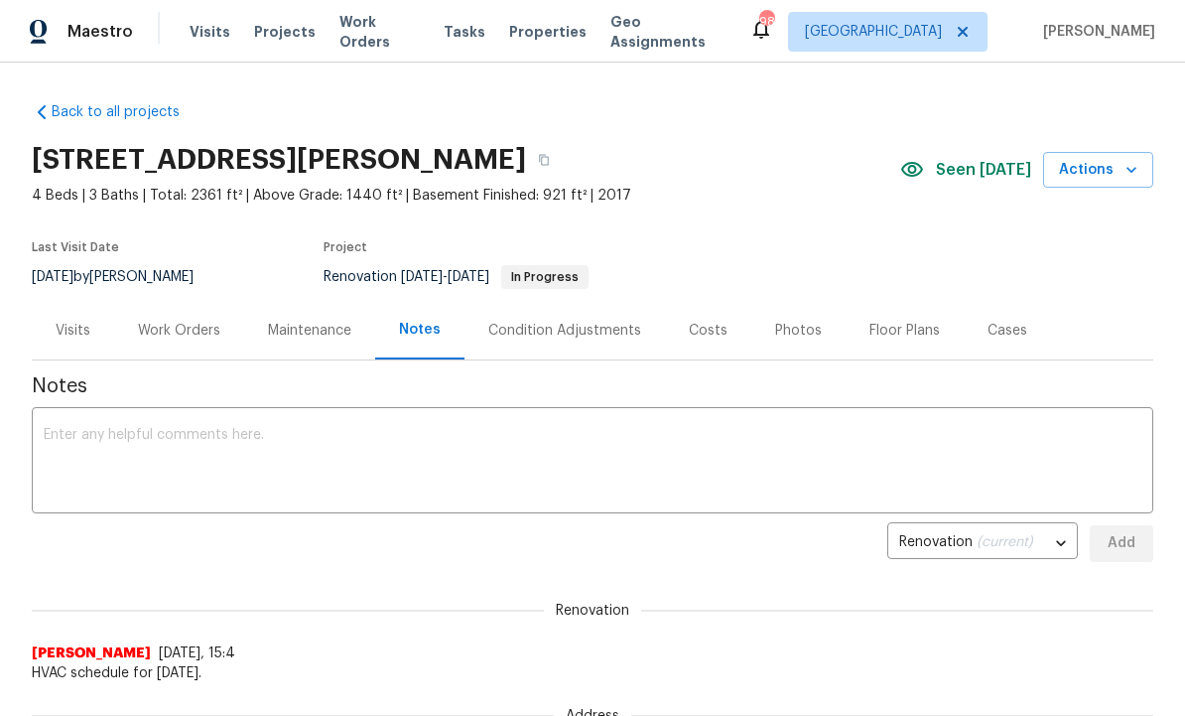
click at [568, 330] on div "Condition Adjustments" at bounding box center [564, 331] width 153 height 20
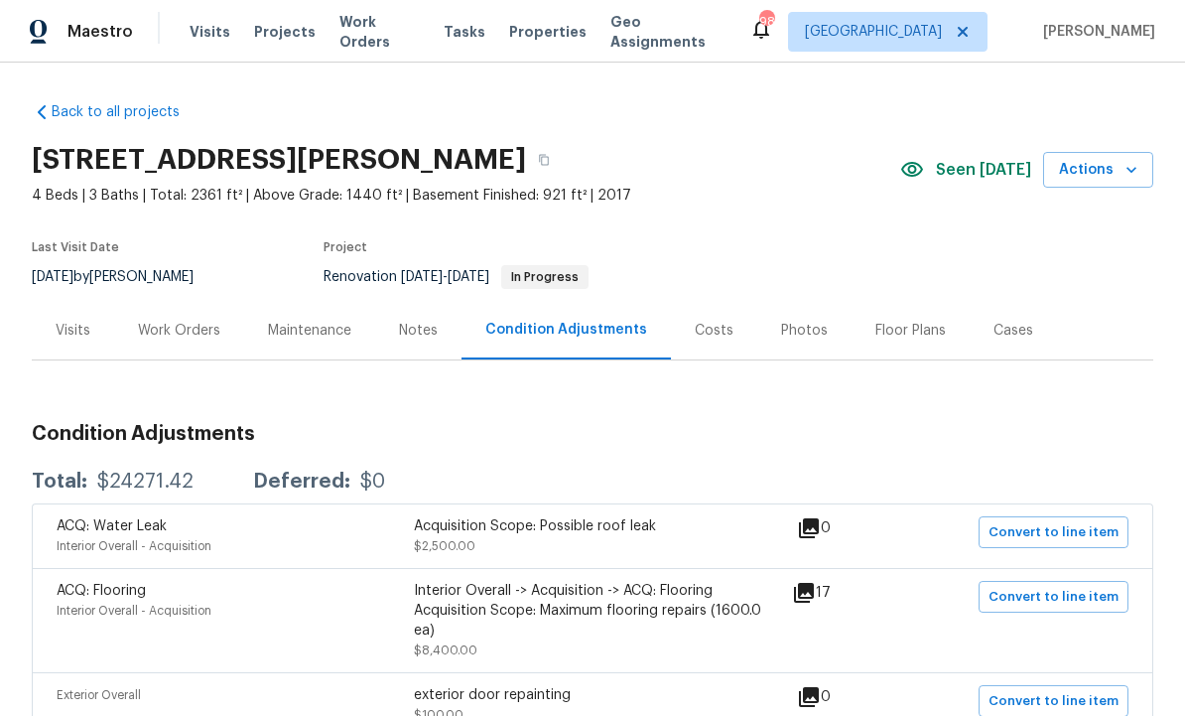
click at [722, 330] on div "Costs" at bounding box center [714, 330] width 86 height 59
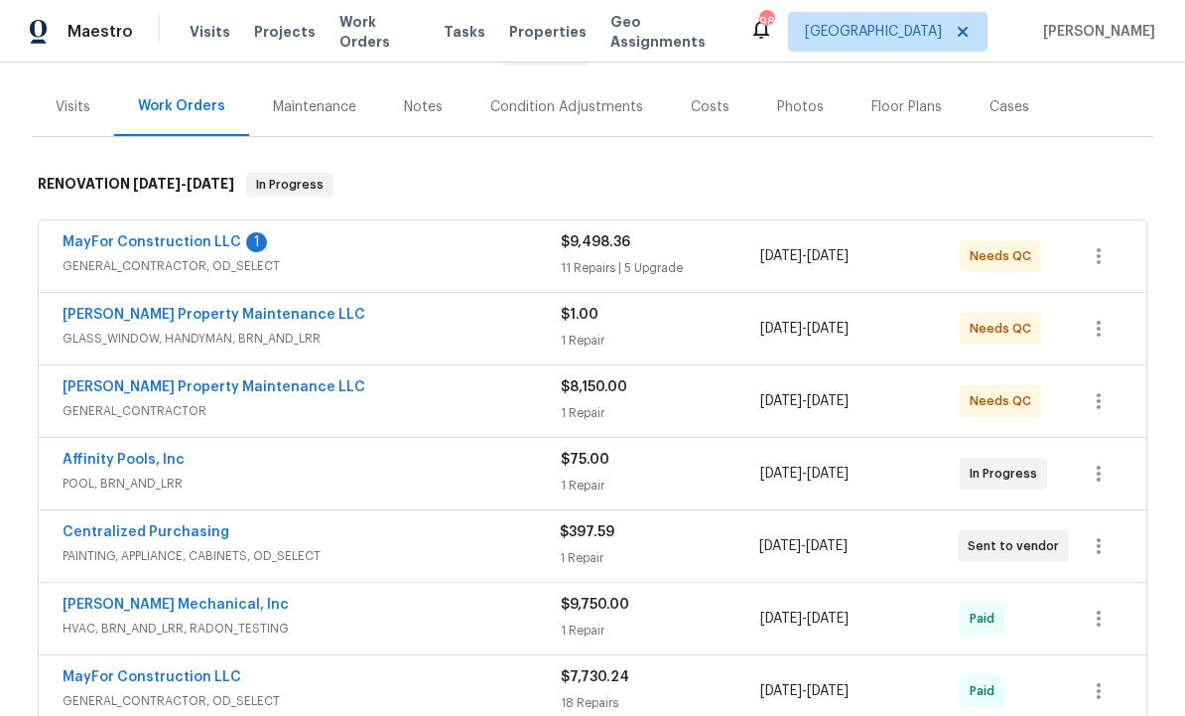
scroll to position [228, 0]
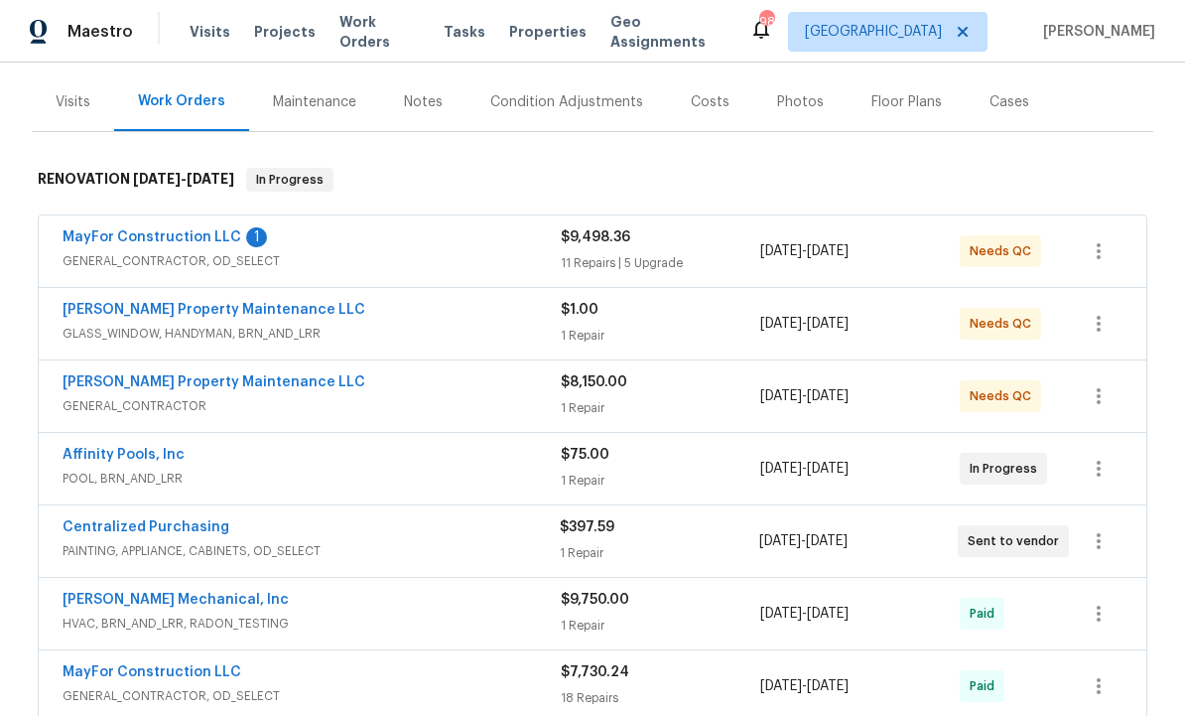
click at [162, 388] on link "Glen Property Maintenance LLC" at bounding box center [214, 382] width 303 height 14
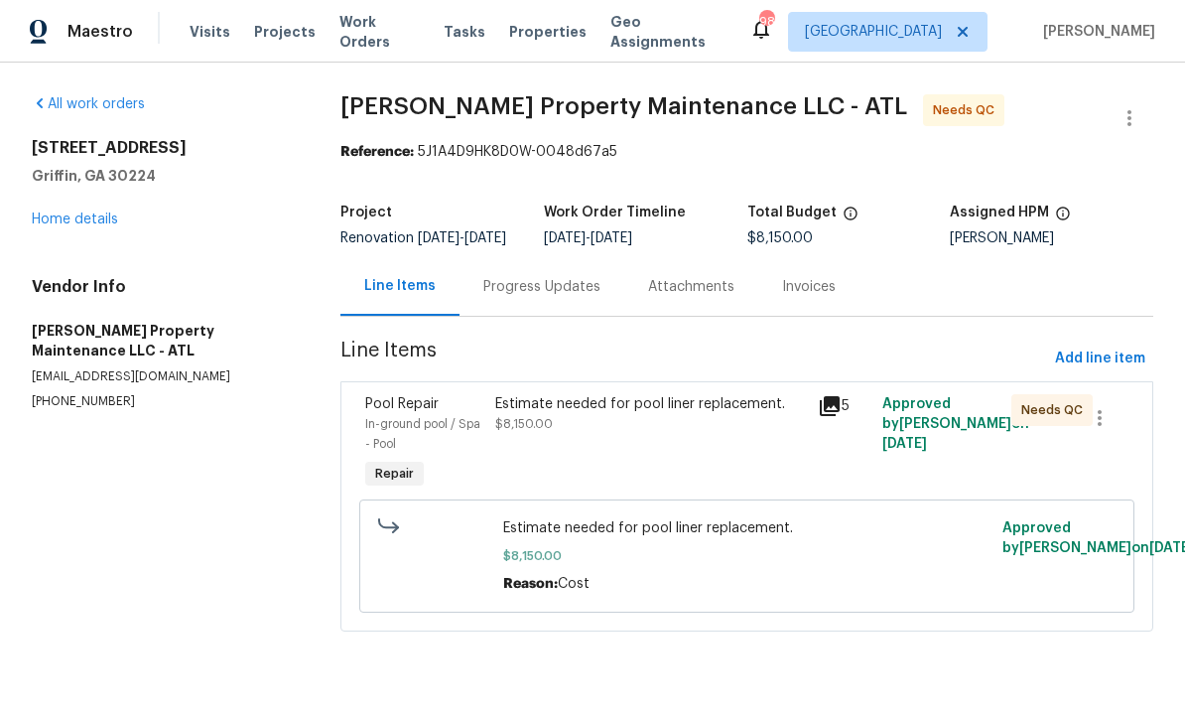
click at [539, 312] on div "Progress Updates" at bounding box center [542, 286] width 165 height 59
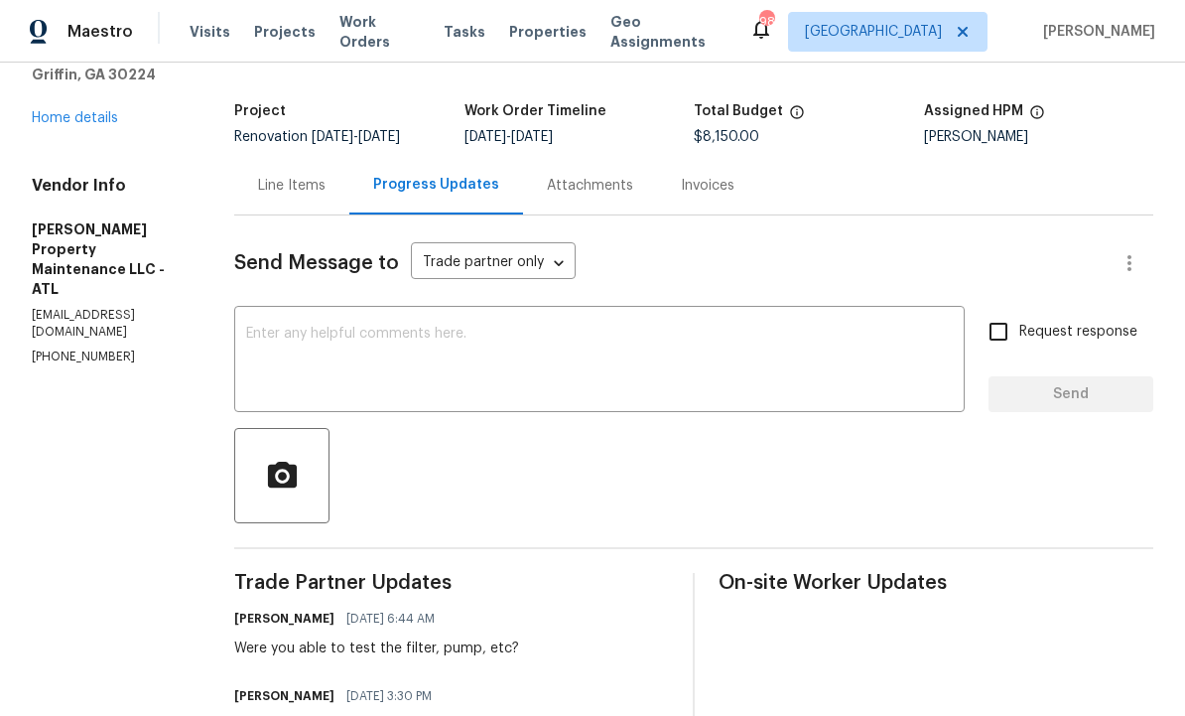
scroll to position [92, 0]
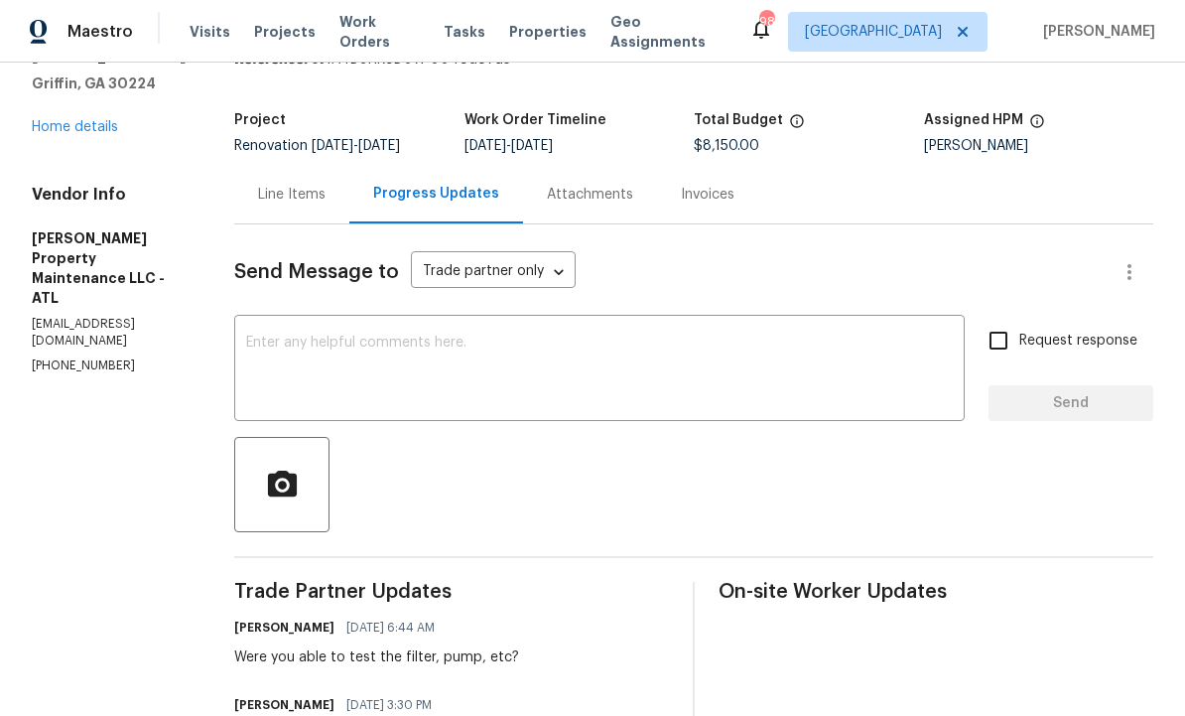
click at [503, 361] on textarea at bounding box center [599, 370] width 707 height 69
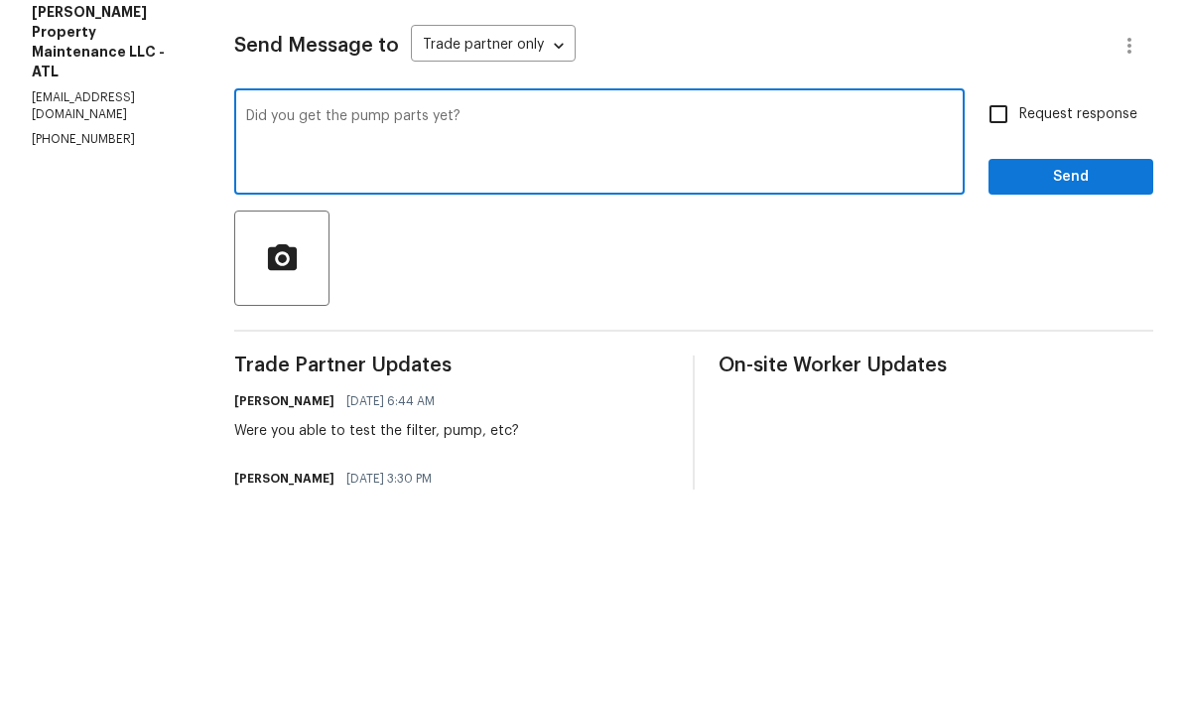
type textarea "Did you get the pump parts yet?"
click at [1003, 320] on input "Request response" at bounding box center [999, 341] width 42 height 42
checkbox input "true"
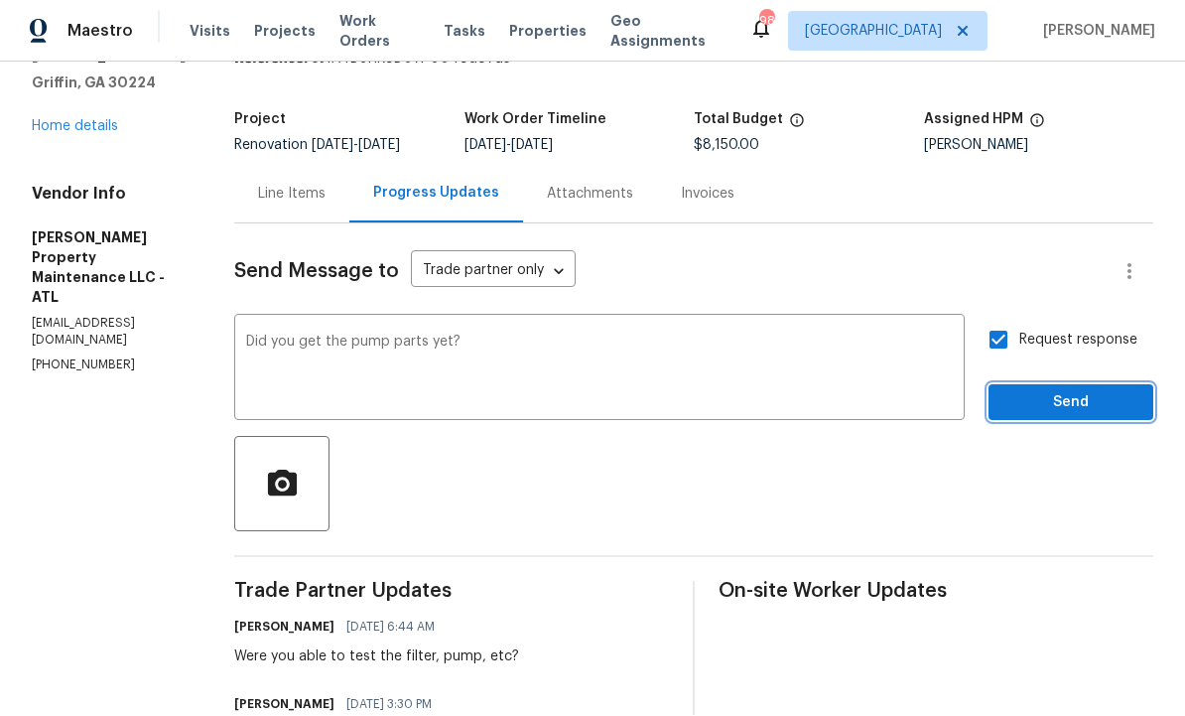
click at [1053, 391] on span "Send" at bounding box center [1071, 403] width 133 height 25
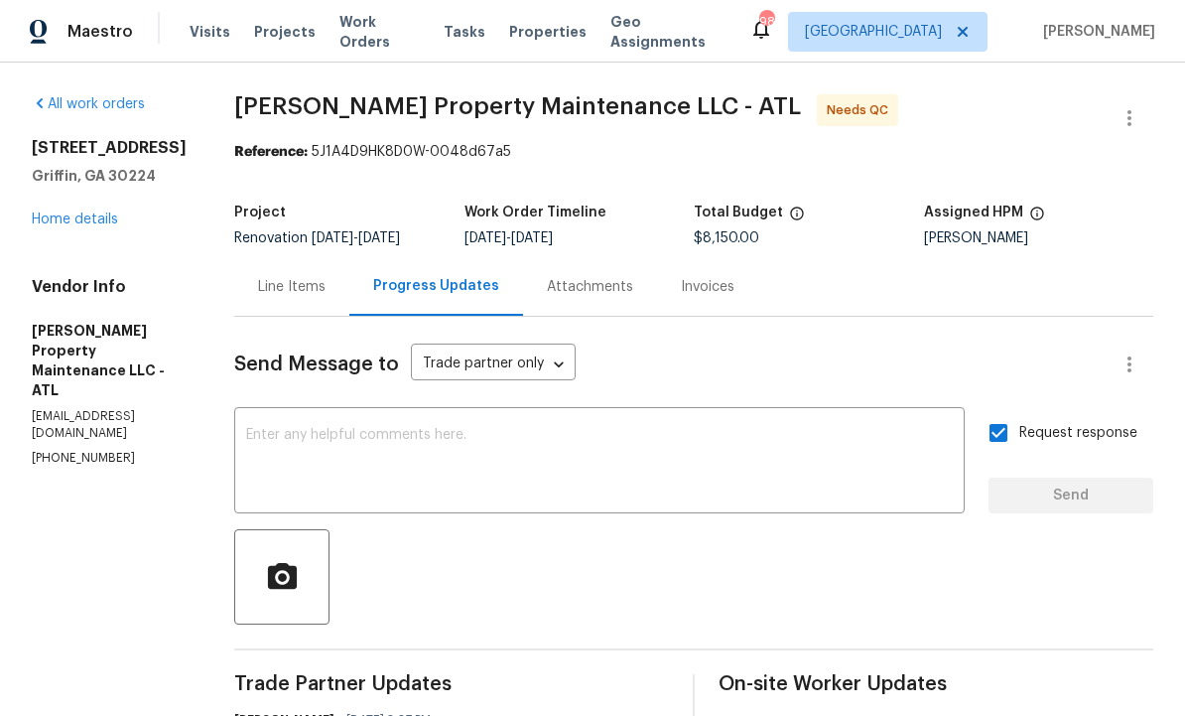
scroll to position [0, 0]
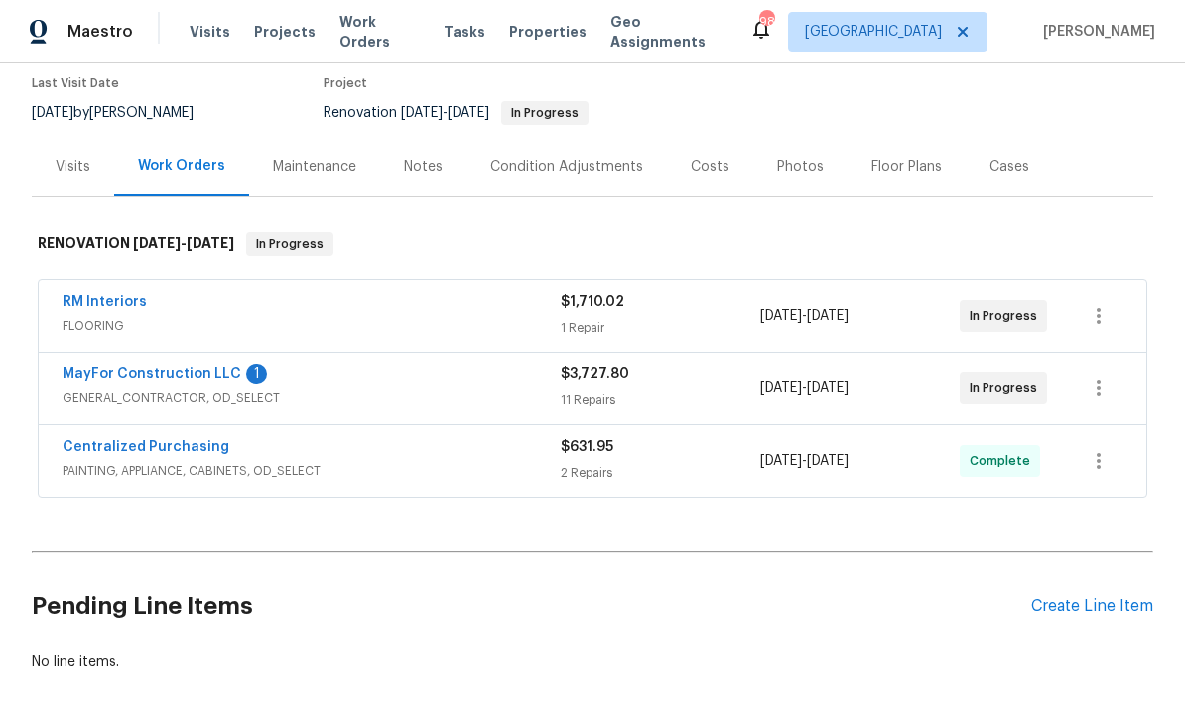
scroll to position [167, 0]
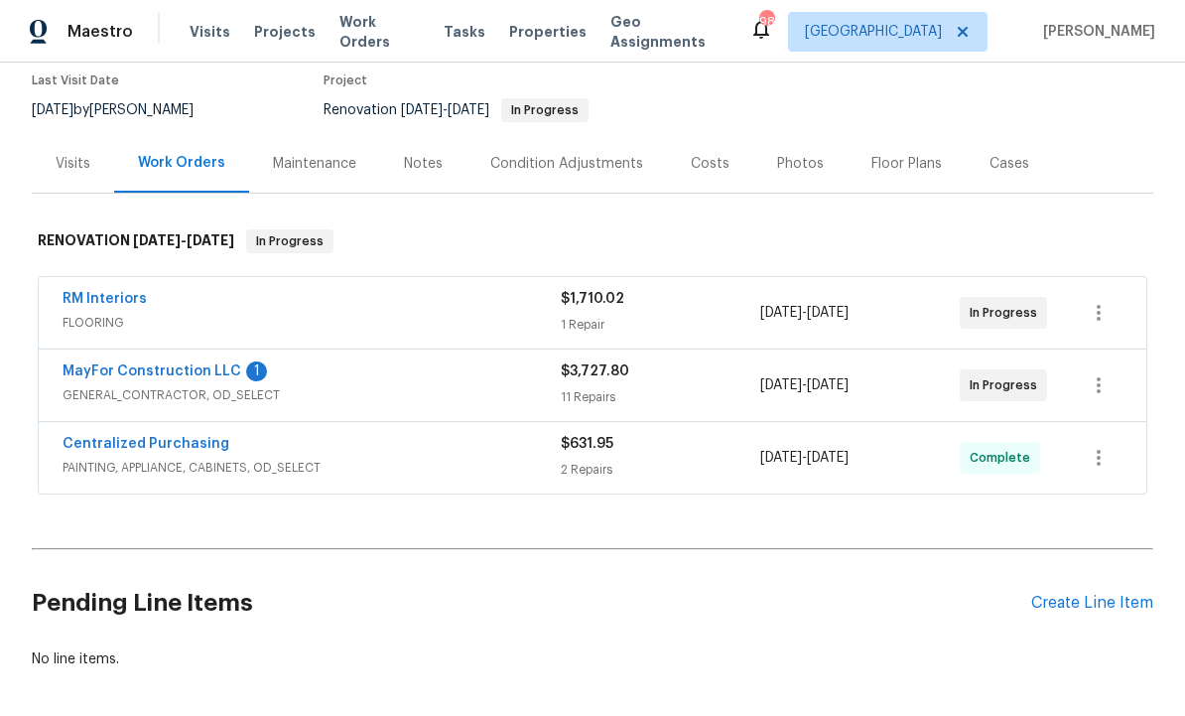
click at [130, 369] on link "MayFor Construction LLC" at bounding box center [152, 371] width 179 height 14
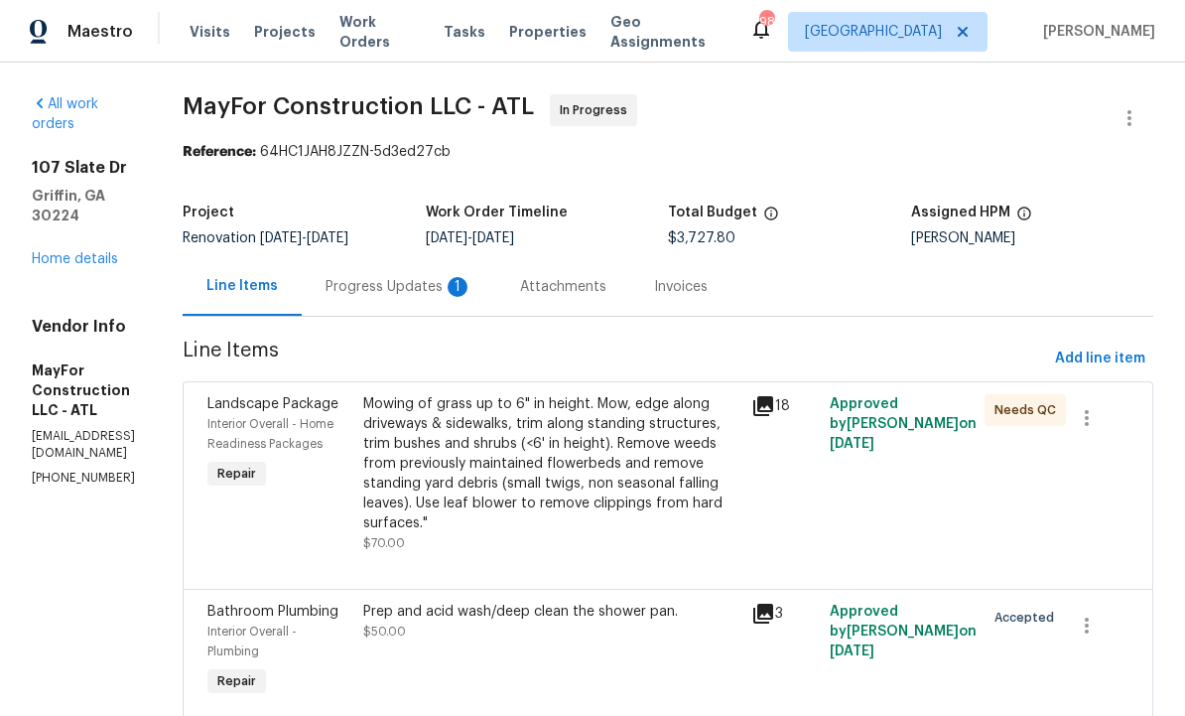
click at [469, 292] on div "Progress Updates 1" at bounding box center [399, 287] width 147 height 20
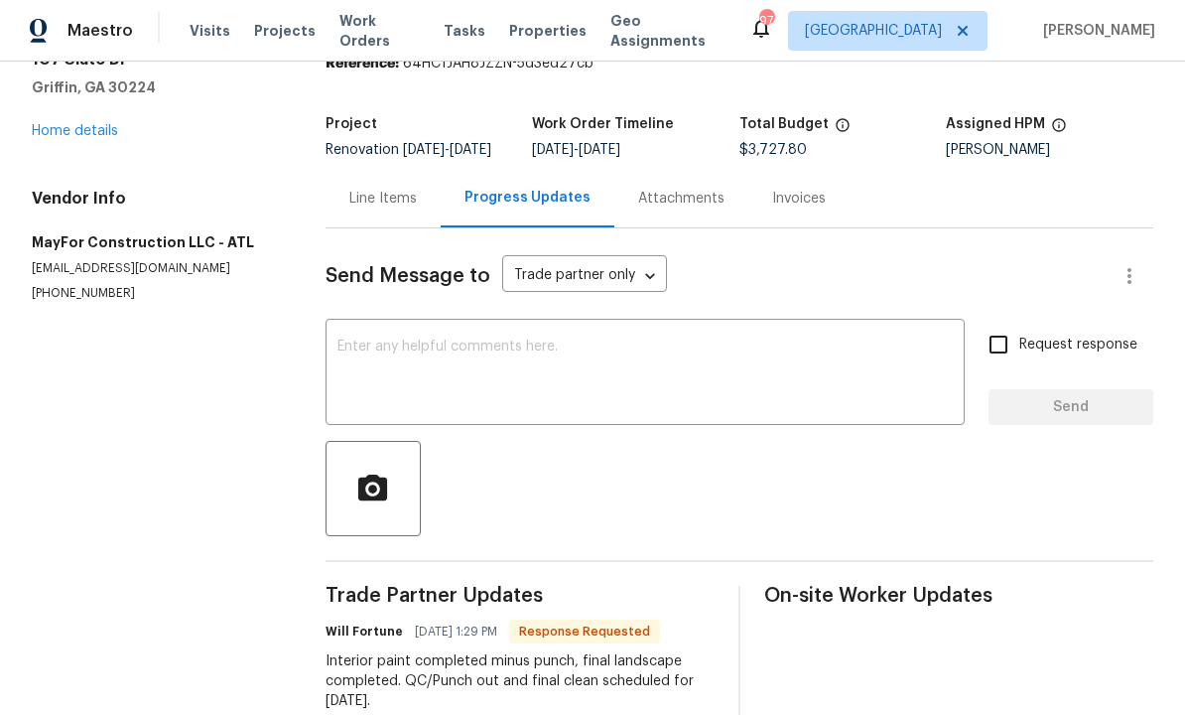
copy div "Interior paint completed minus punch, final landscape completed. QC/Punch out a…"
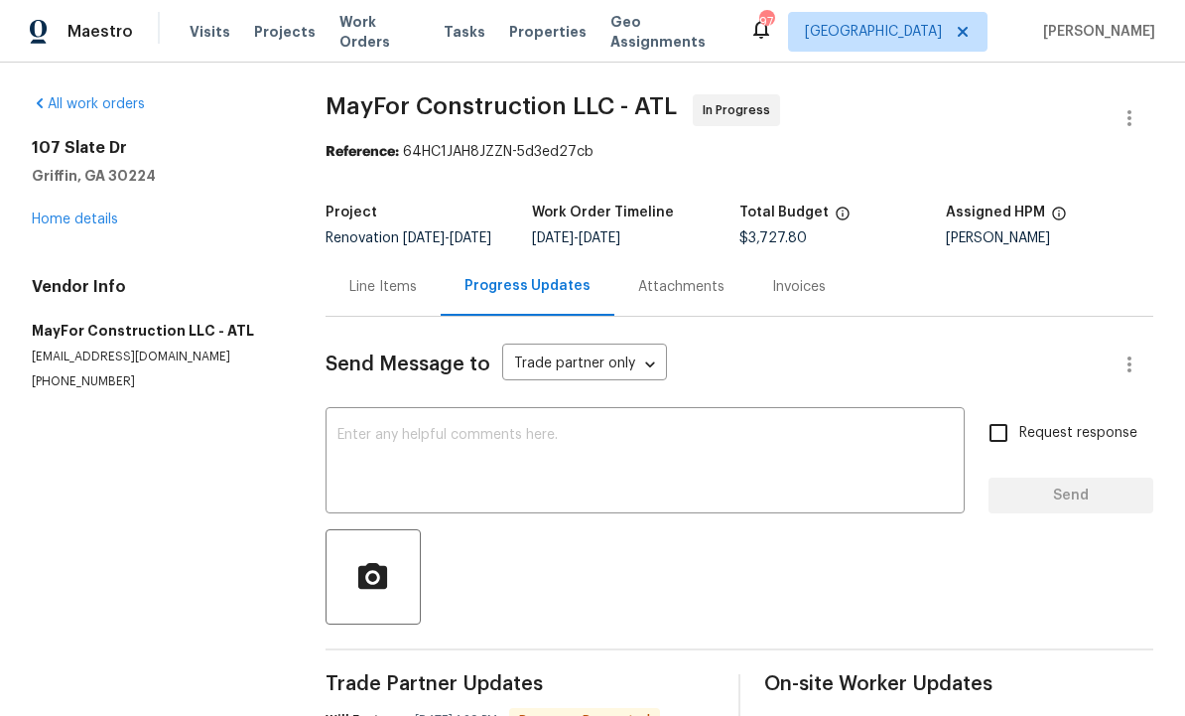
click at [1052, 214] on icon at bounding box center [1059, 214] width 16 height 16
click at [1046, 146] on div "Reference: 64HC1JAH8JZZN-5d3ed27cb" at bounding box center [740, 152] width 828 height 20
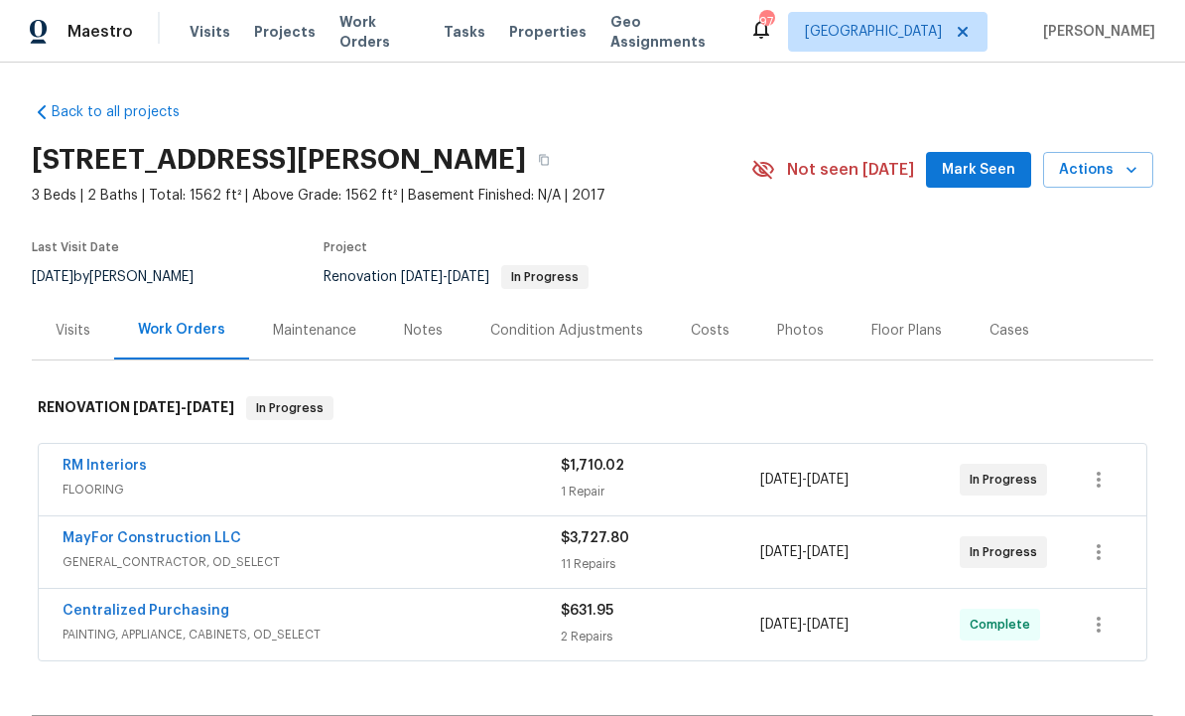
click at [179, 544] on link "MayFor Construction LLC" at bounding box center [152, 538] width 179 height 14
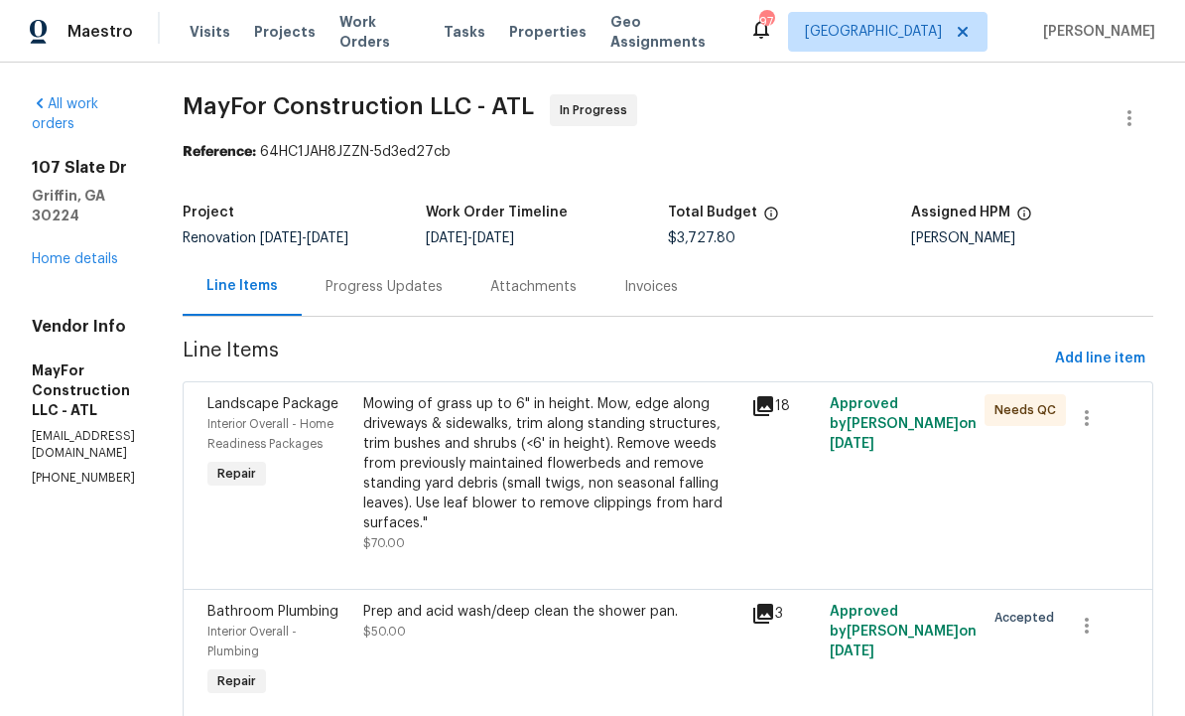
click at [443, 285] on div "Progress Updates" at bounding box center [384, 287] width 117 height 20
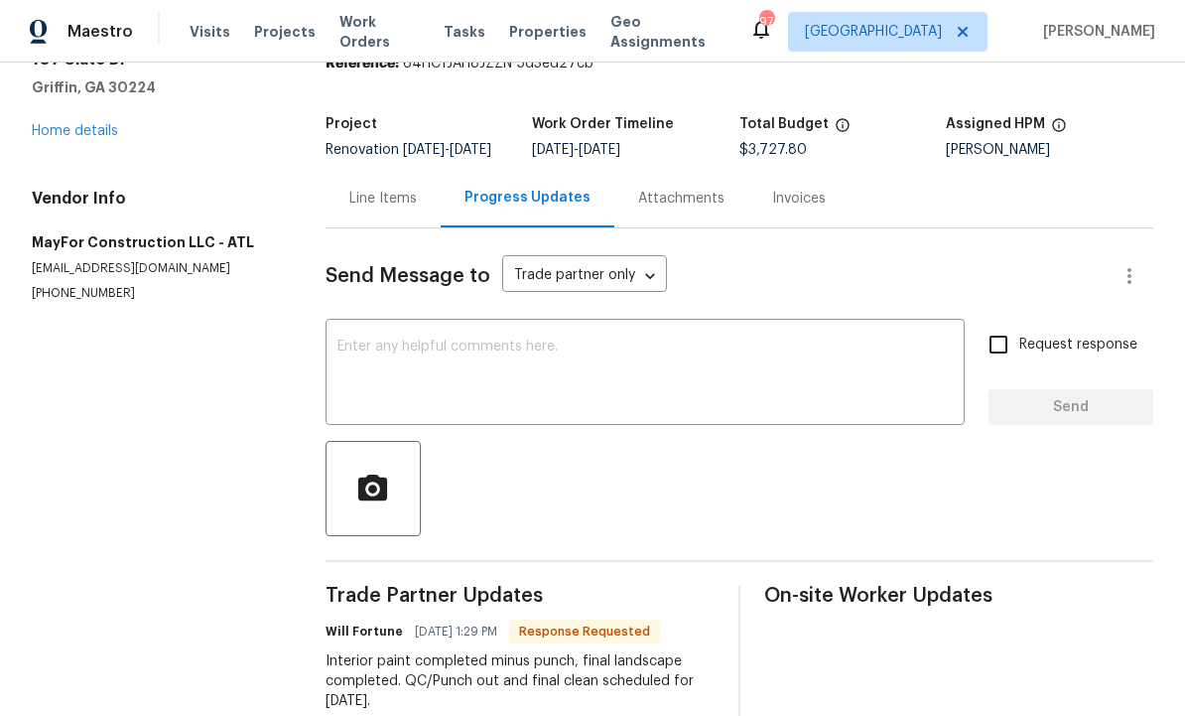
scroll to position [87, 0]
click at [475, 399] on textarea at bounding box center [646, 375] width 616 height 69
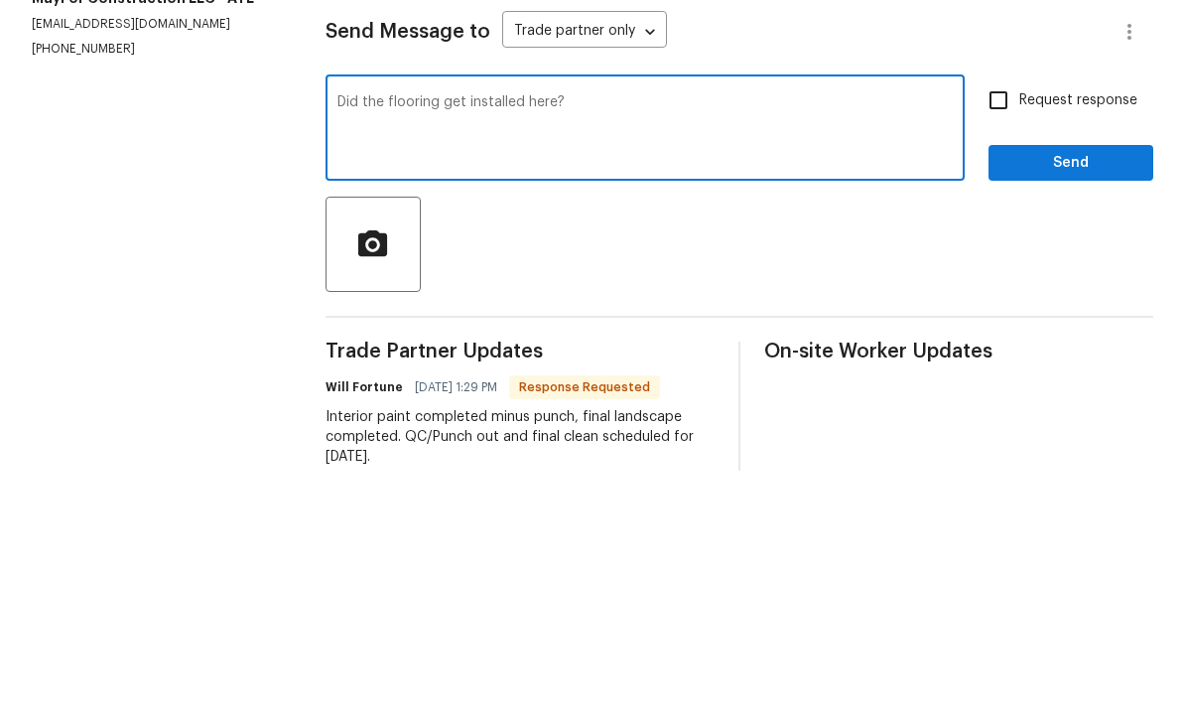
type textarea "Did the flooring get installed here?"
click at [1002, 325] on input "Request response" at bounding box center [999, 346] width 42 height 42
checkbox input "true"
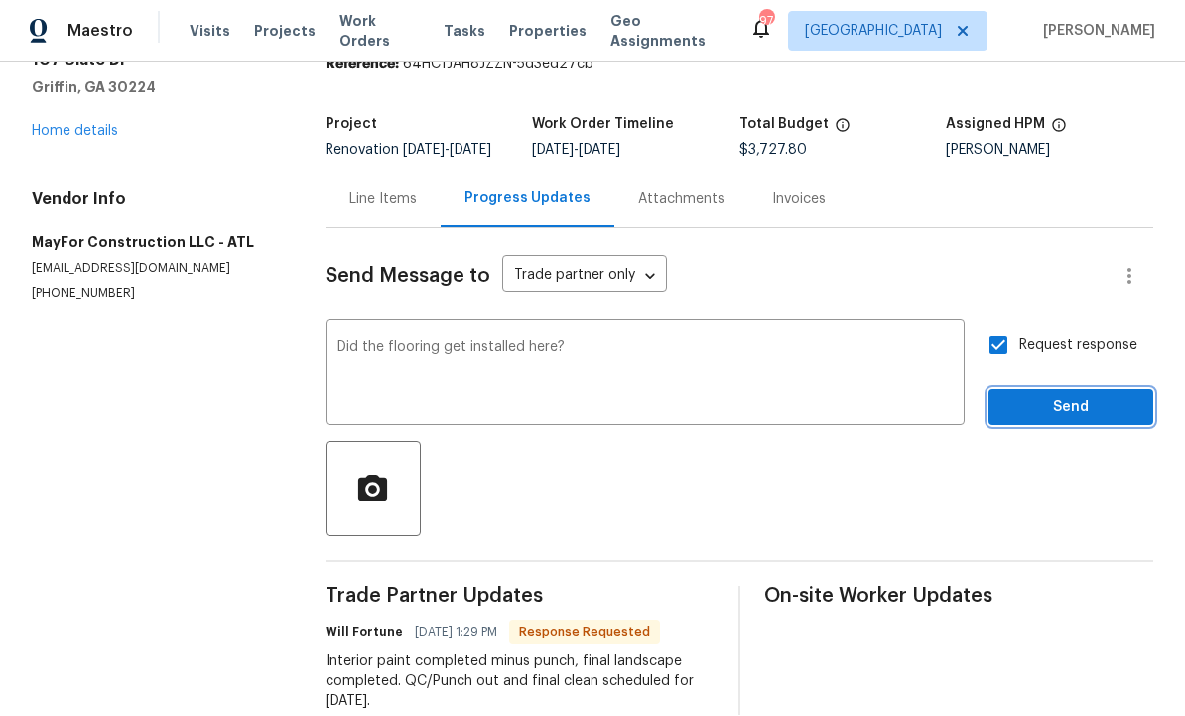
click at [1036, 396] on span "Send" at bounding box center [1071, 408] width 133 height 25
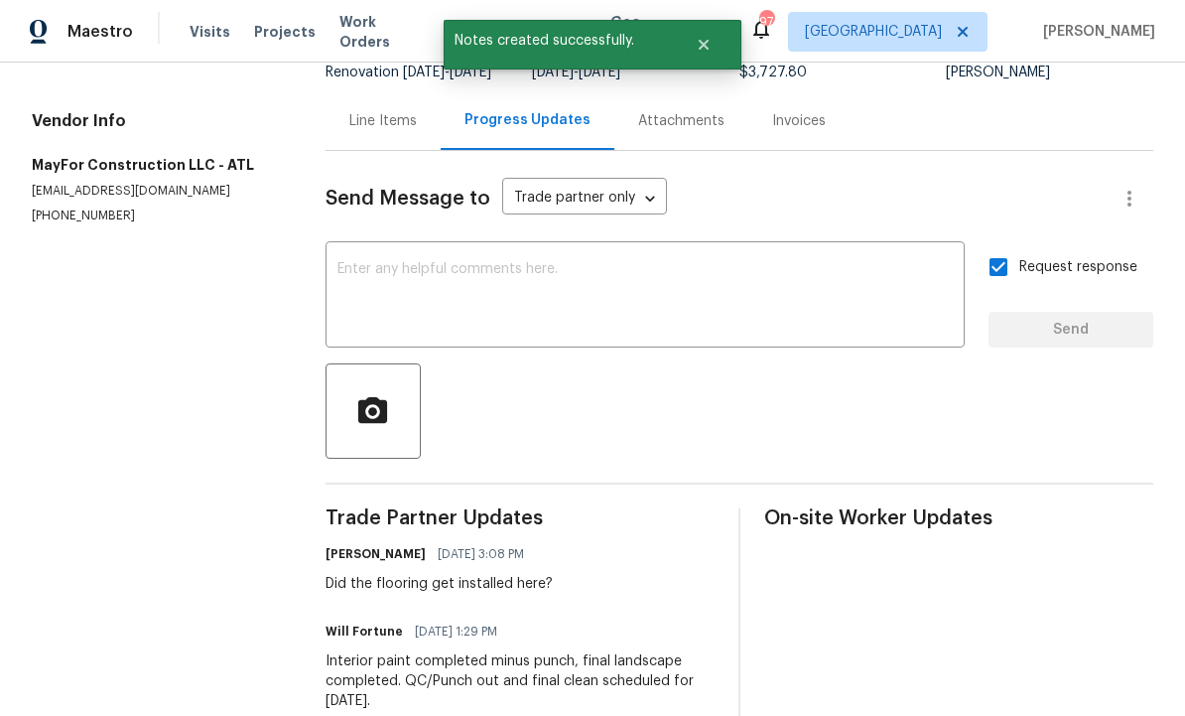
scroll to position [165, 0]
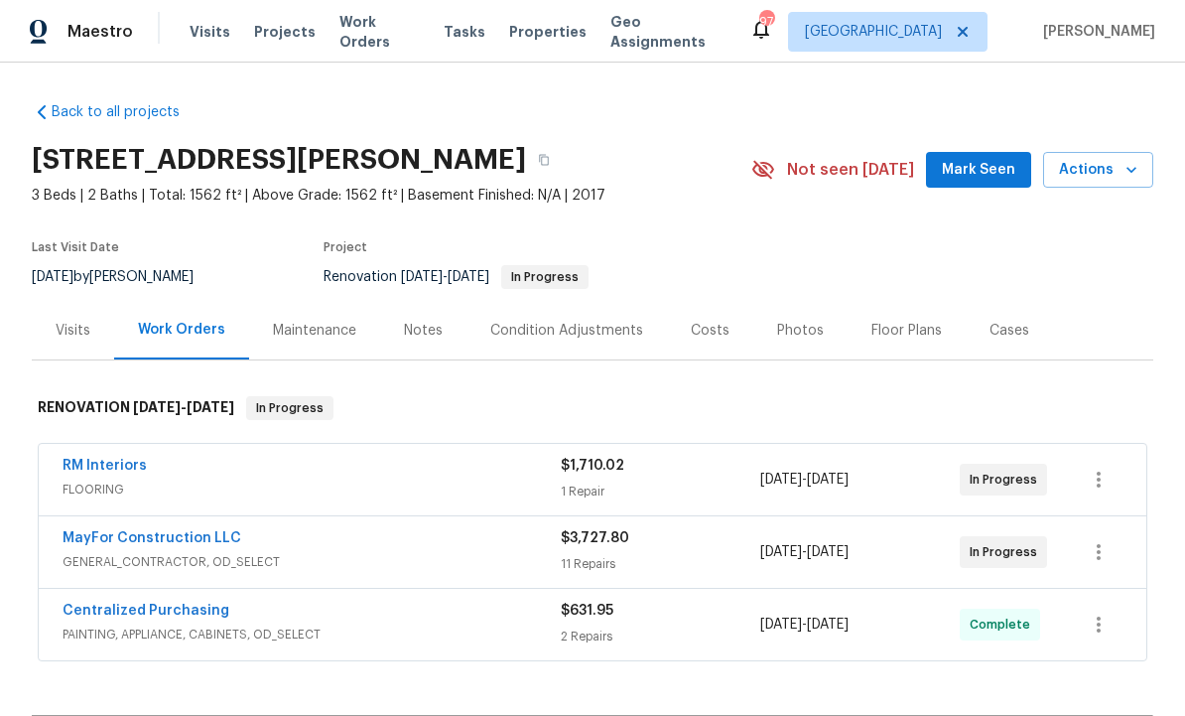
click at [122, 470] on link "RM Interiors" at bounding box center [105, 466] width 84 height 14
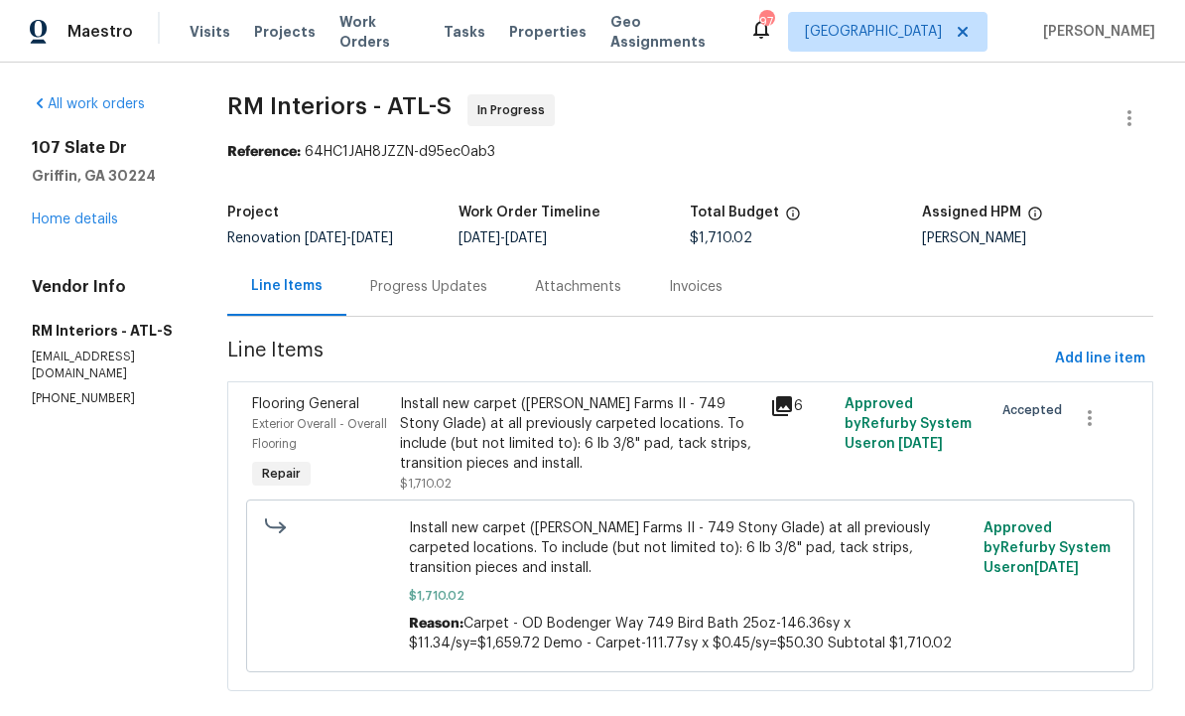
click at [457, 291] on div "Progress Updates" at bounding box center [428, 287] width 117 height 20
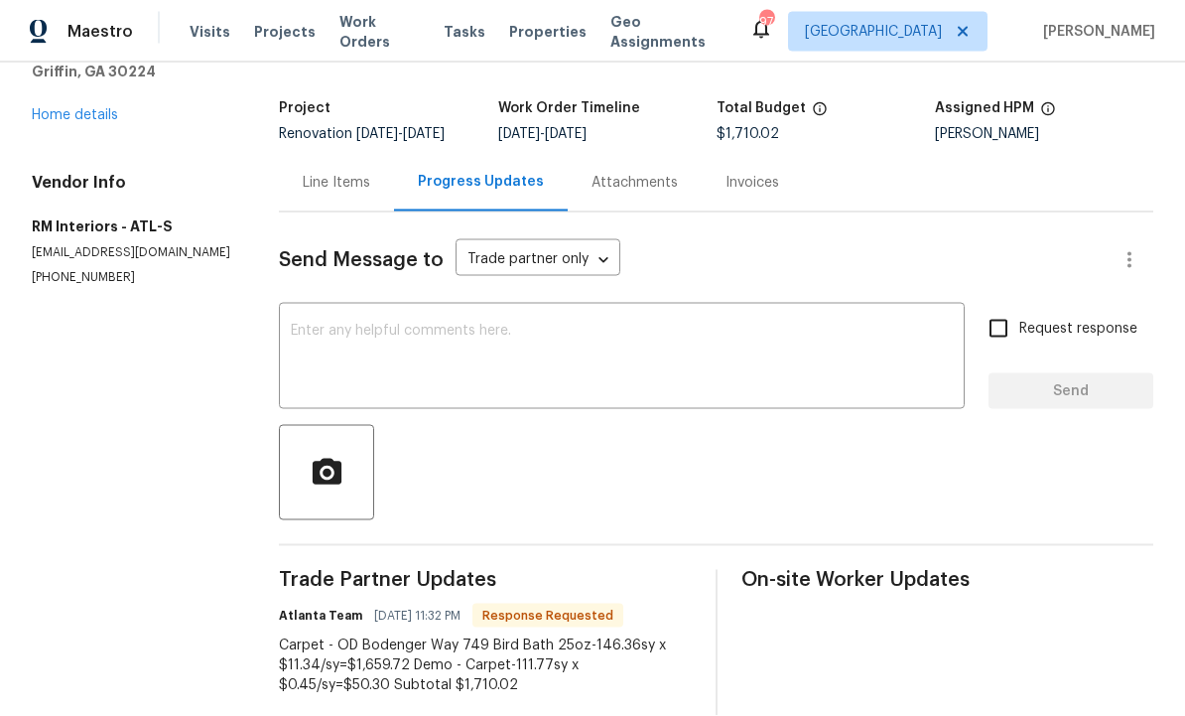
scroll to position [95, 0]
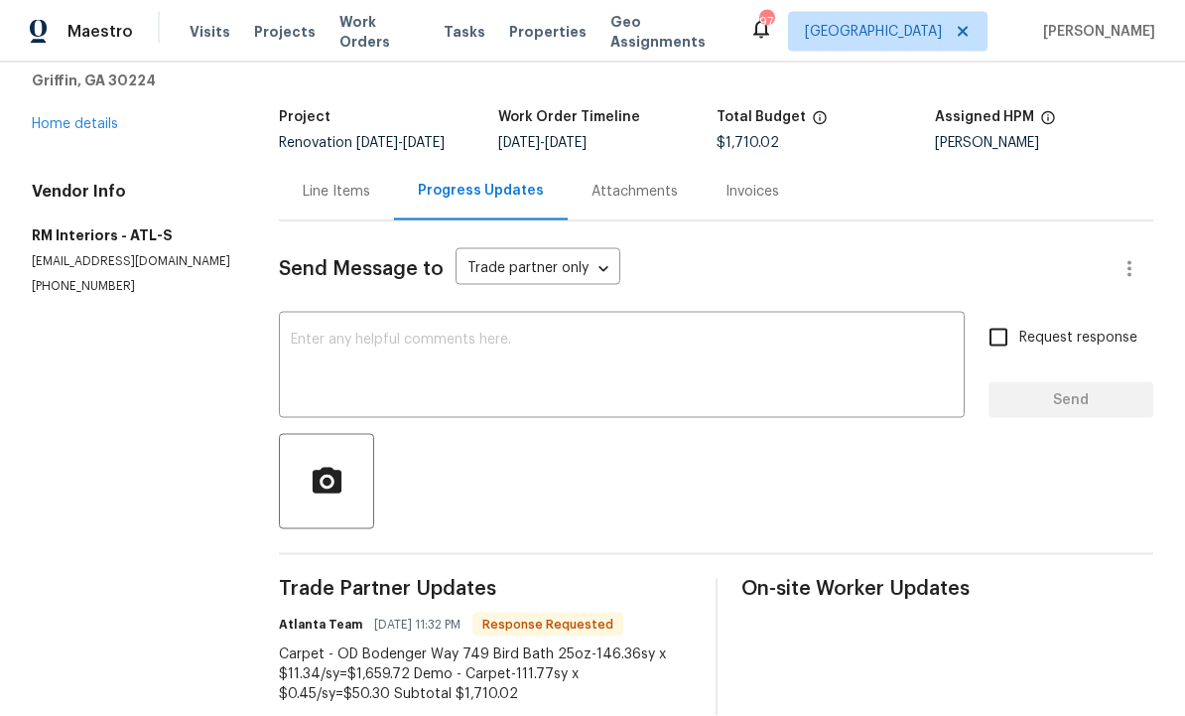
click at [440, 333] on textarea at bounding box center [622, 367] width 662 height 69
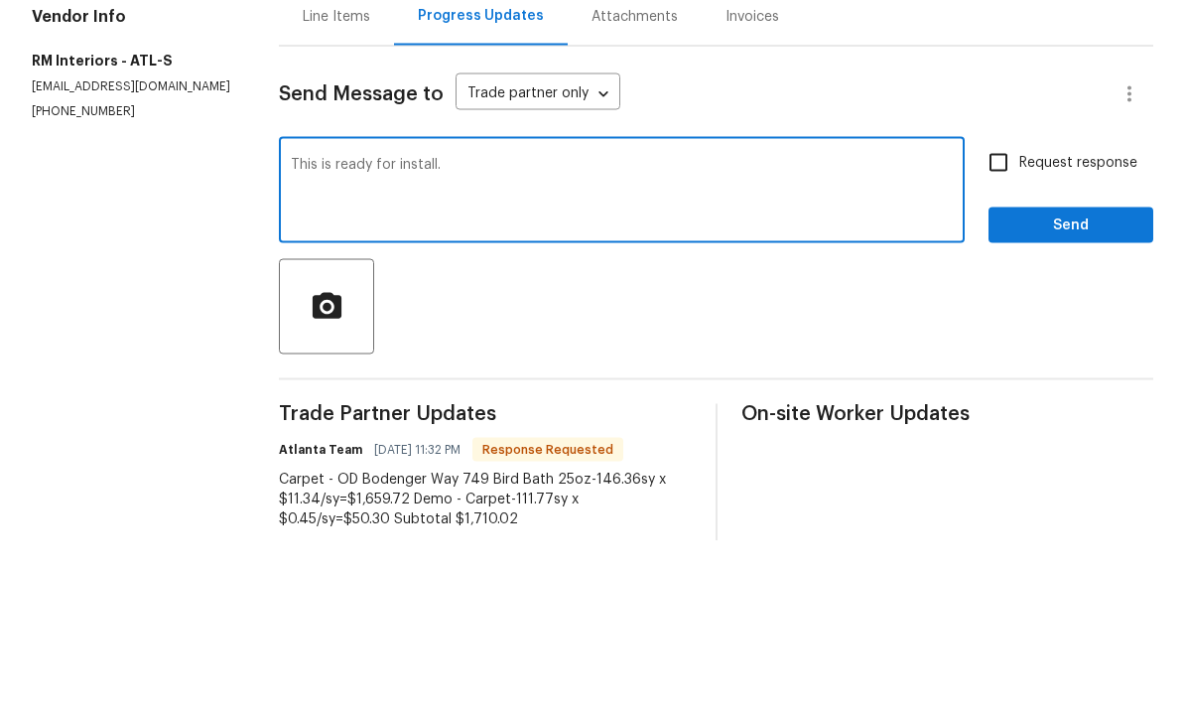
type textarea "This is ready for install."
click at [1006, 317] on input "Request response" at bounding box center [999, 338] width 42 height 42
checkbox input "true"
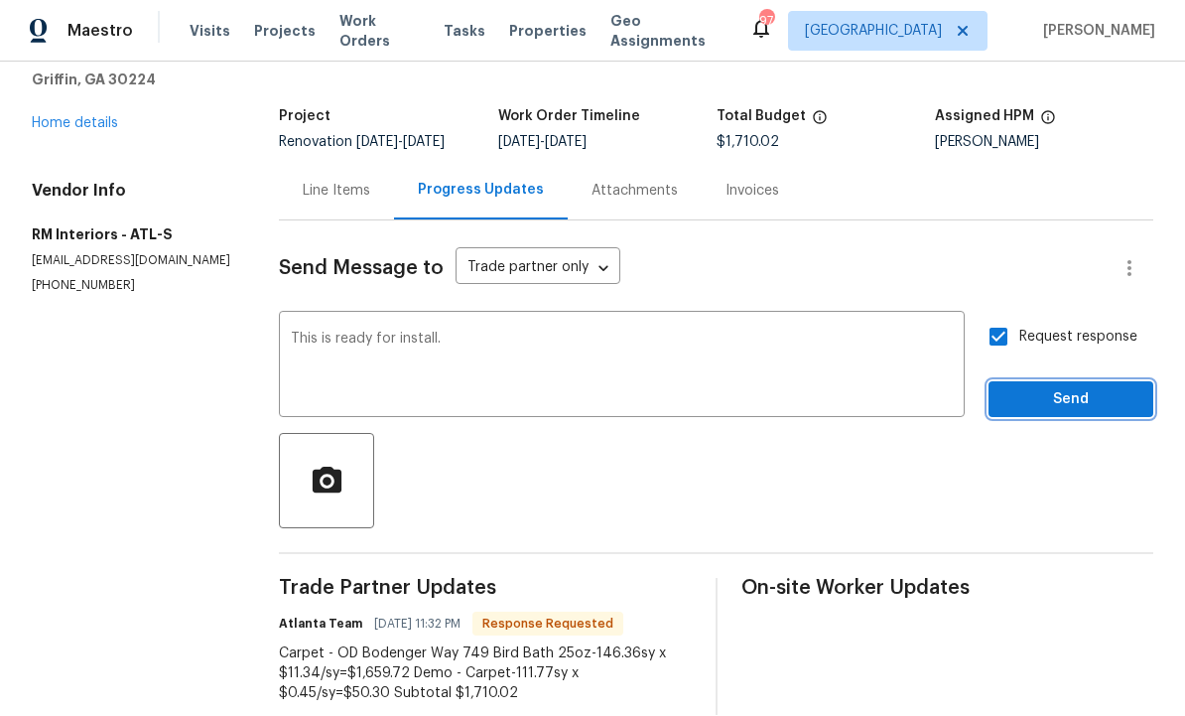
click at [1043, 388] on span "Send" at bounding box center [1071, 400] width 133 height 25
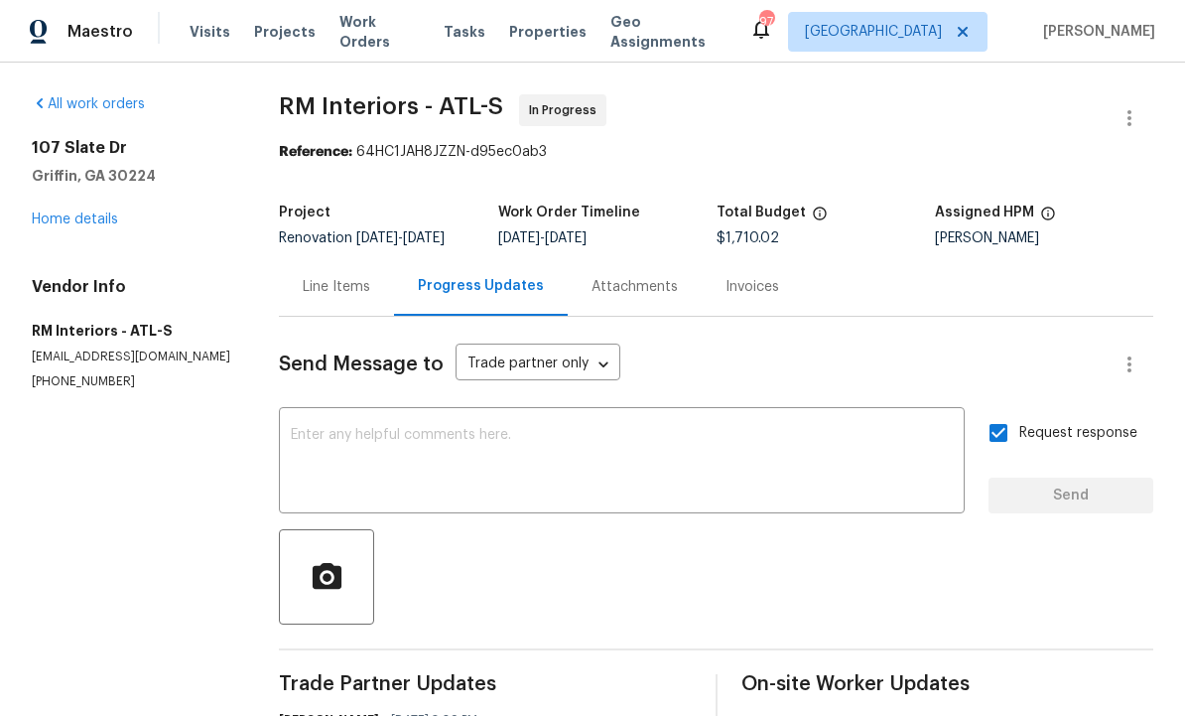
scroll to position [0, 0]
